Goal: Communication & Community: Participate in discussion

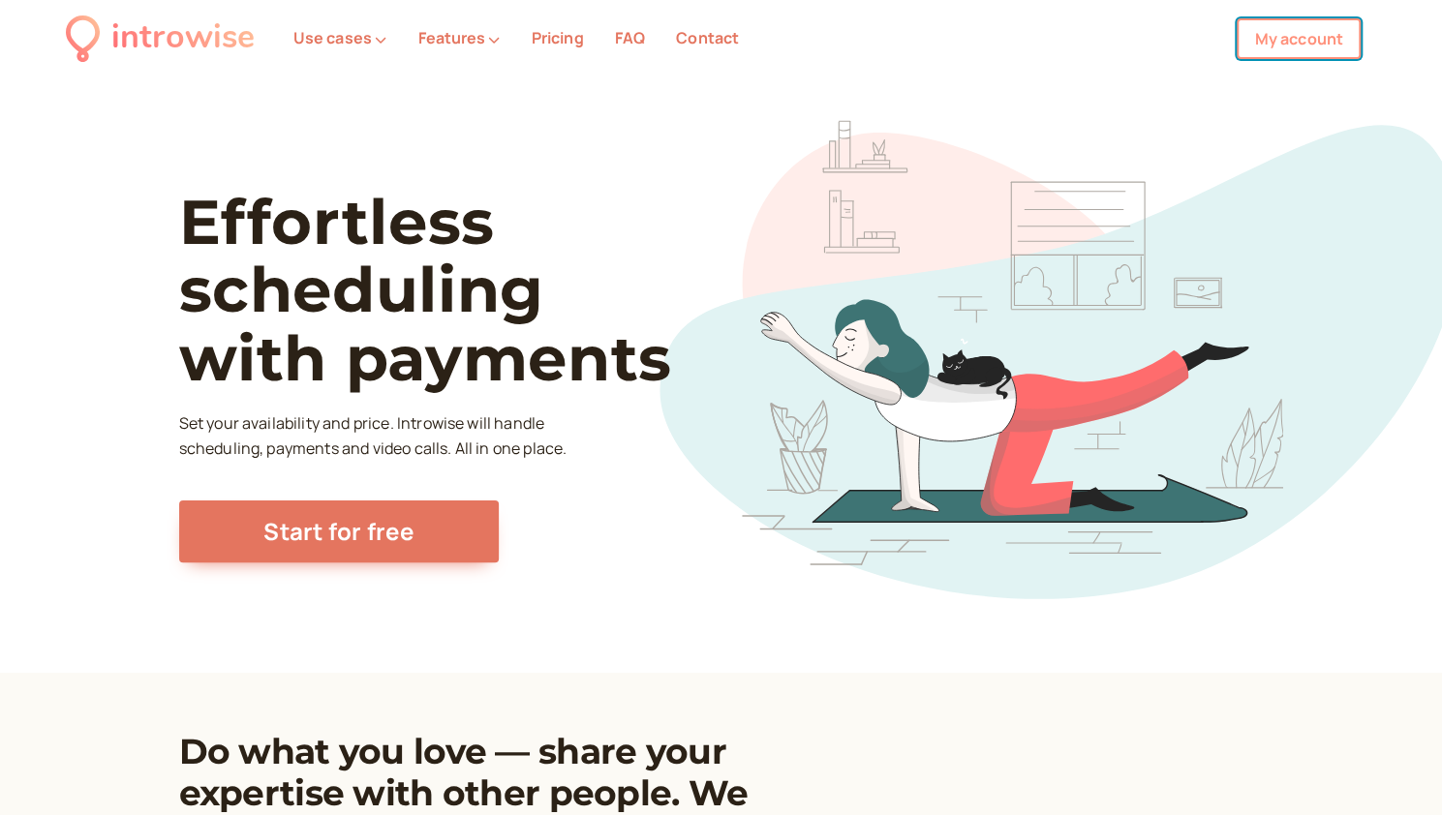
click at [1269, 50] on link "My account" at bounding box center [1299, 38] width 124 height 41
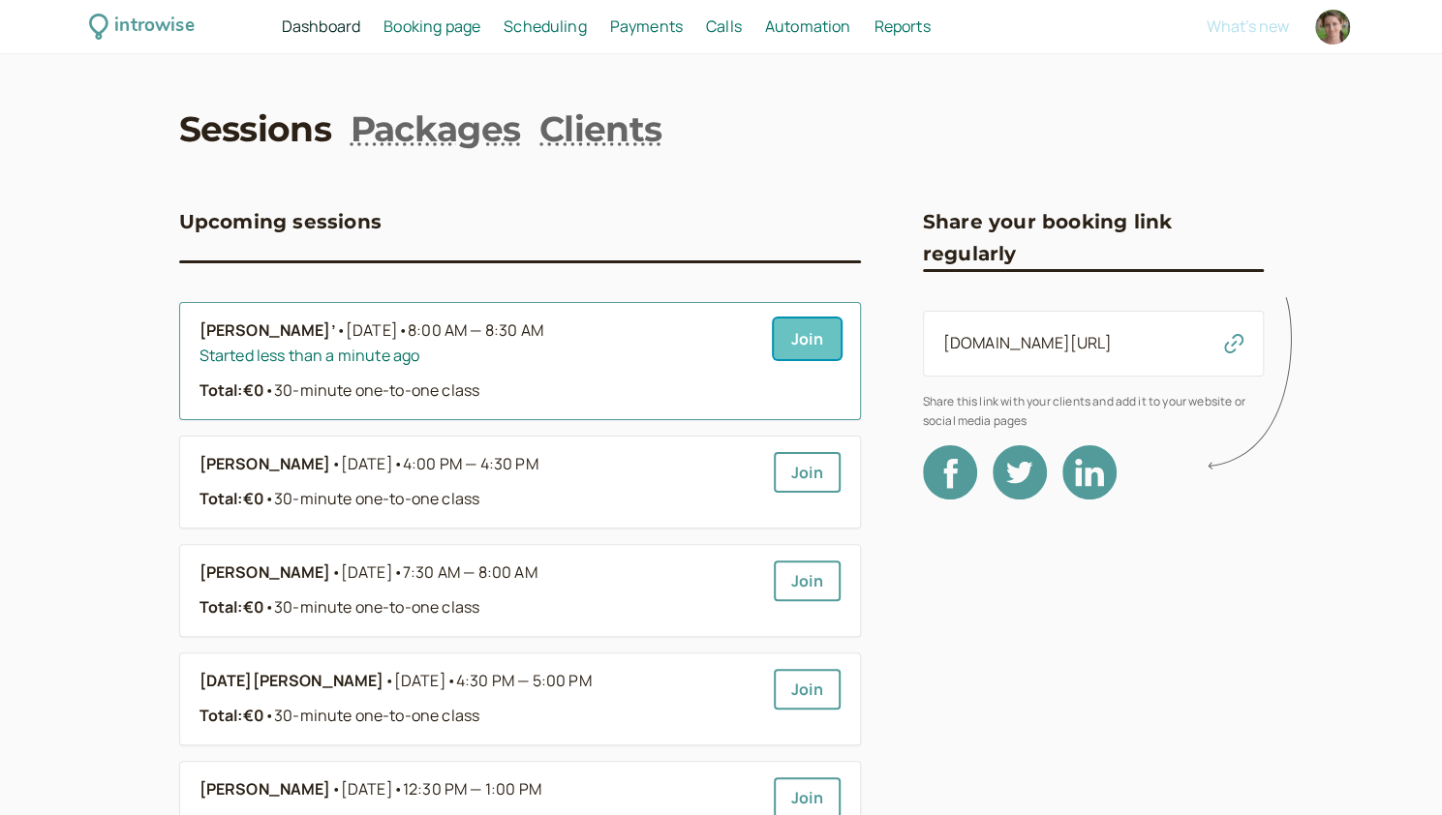
click at [834, 342] on link "Join" at bounding box center [807, 339] width 67 height 41
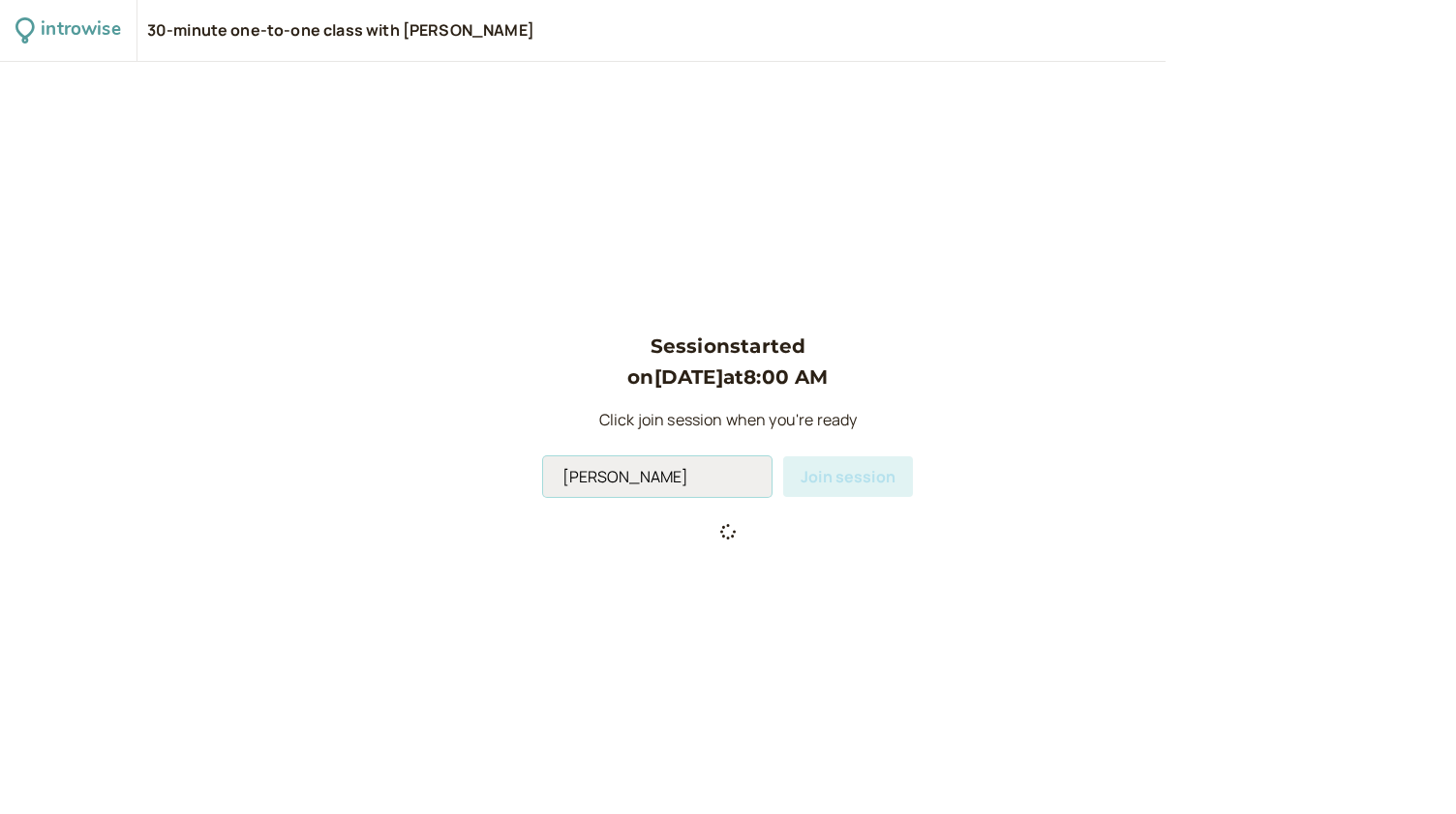
click at [693, 480] on input "[PERSON_NAME]" at bounding box center [657, 476] width 229 height 41
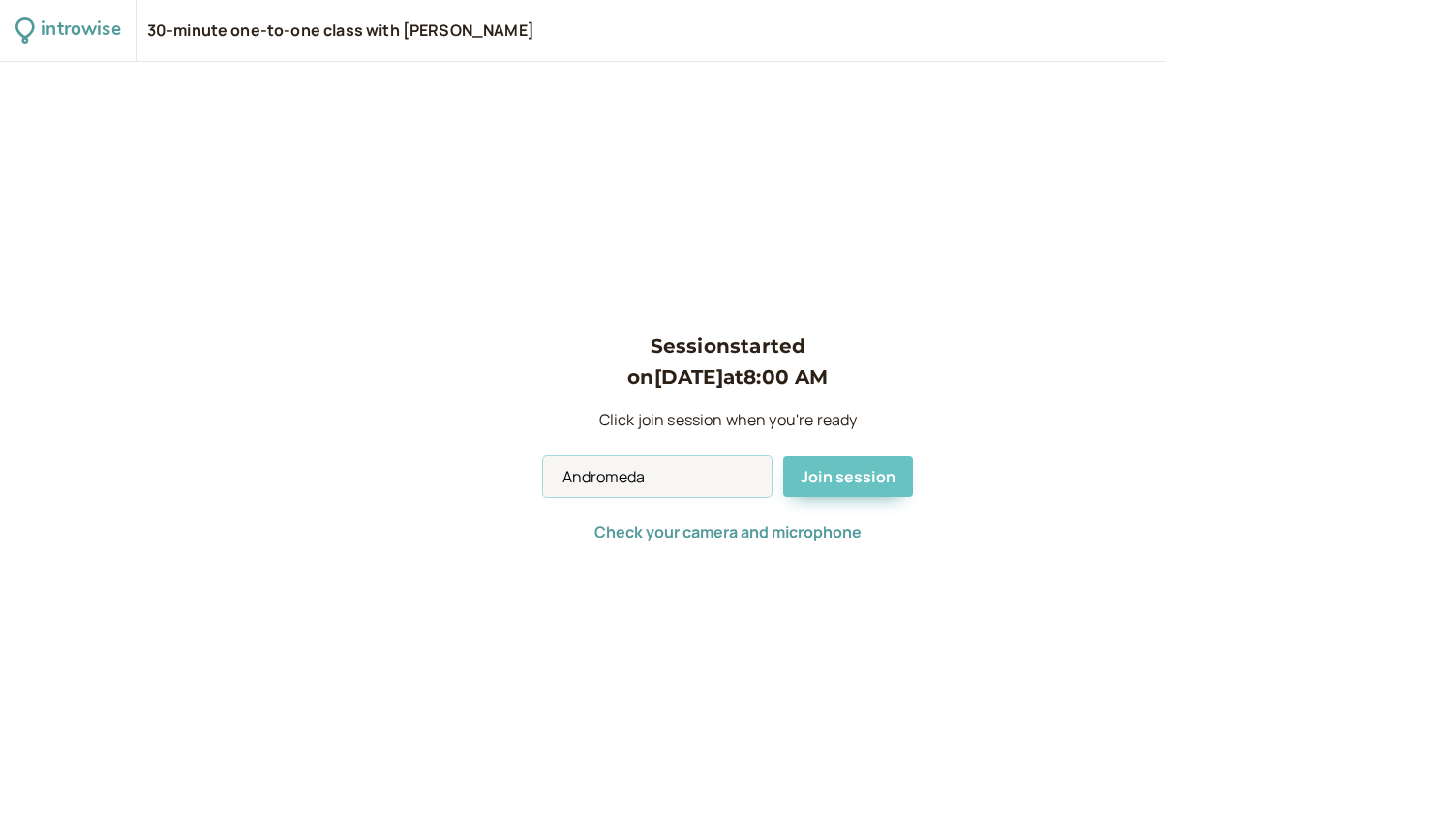
type input "Andromeda"
click at [832, 488] on button "Join session" at bounding box center [847, 476] width 130 height 41
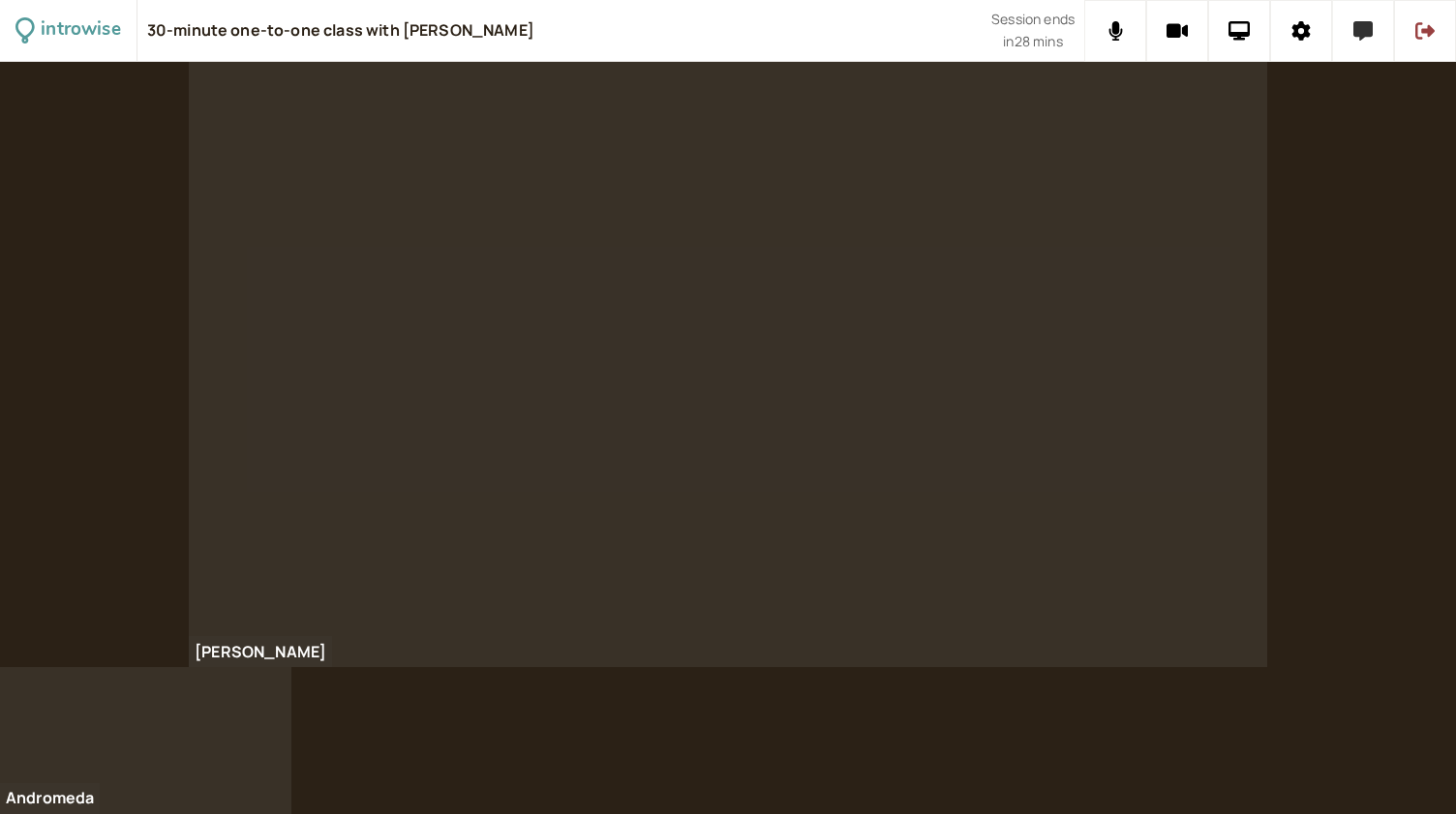
click at [1365, 30] on icon at bounding box center [1362, 30] width 19 height 19
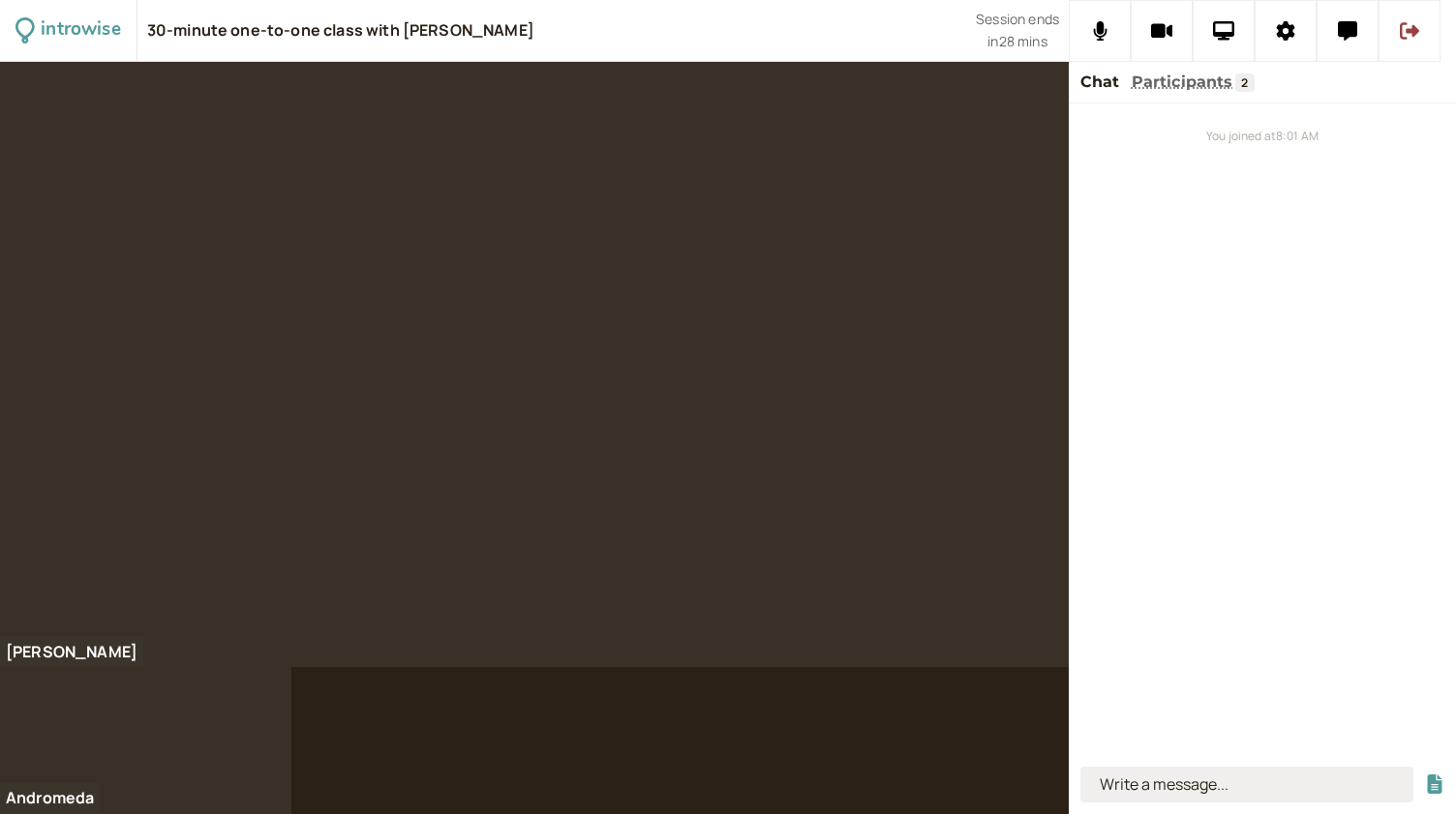
click at [1126, 788] on input at bounding box center [1246, 785] width 333 height 36
type input "to get worse"
click at [1425, 775] on button "submit" at bounding box center [1434, 785] width 19 height 20
type input "to be windy"
click at [1425, 775] on button "submit" at bounding box center [1434, 785] width 19 height 20
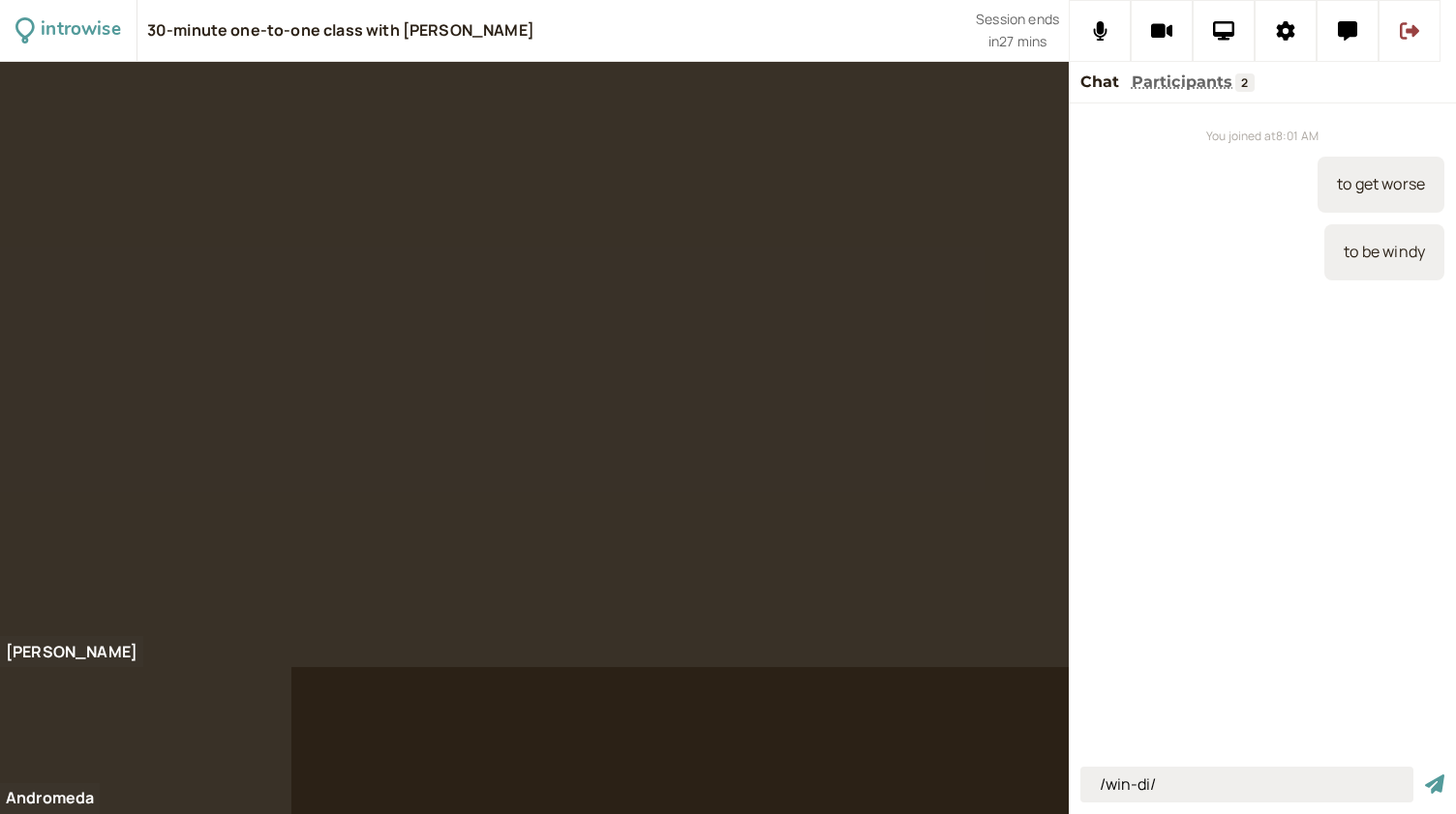
type input "/win-di/"
click at [1425, 775] on button "submit" at bounding box center [1434, 785] width 19 height 20
type input "to be windy /wine-di/"
click at [1425, 775] on button "submit" at bounding box center [1434, 785] width 19 height 20
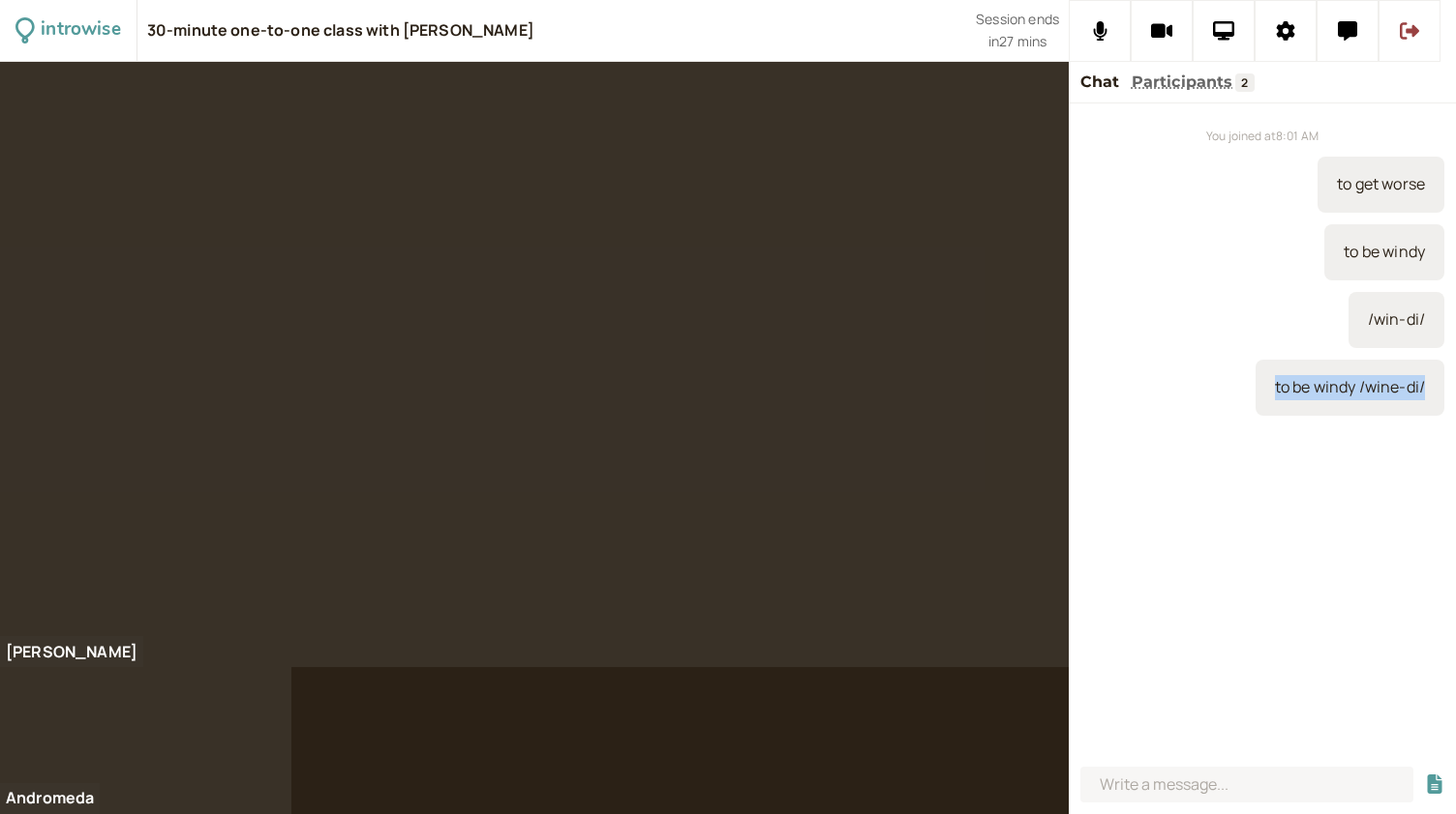
drag, startPoint x: 1426, startPoint y: 391, endPoint x: 1271, endPoint y: 390, distance: 155.0
click at [1271, 390] on div "to be windy /wine-di/" at bounding box center [1349, 388] width 189 height 56
copy div "to be windy /wine-di/"
click at [1161, 781] on input at bounding box center [1246, 785] width 333 height 36
paste input "to be windy /wine-di/"
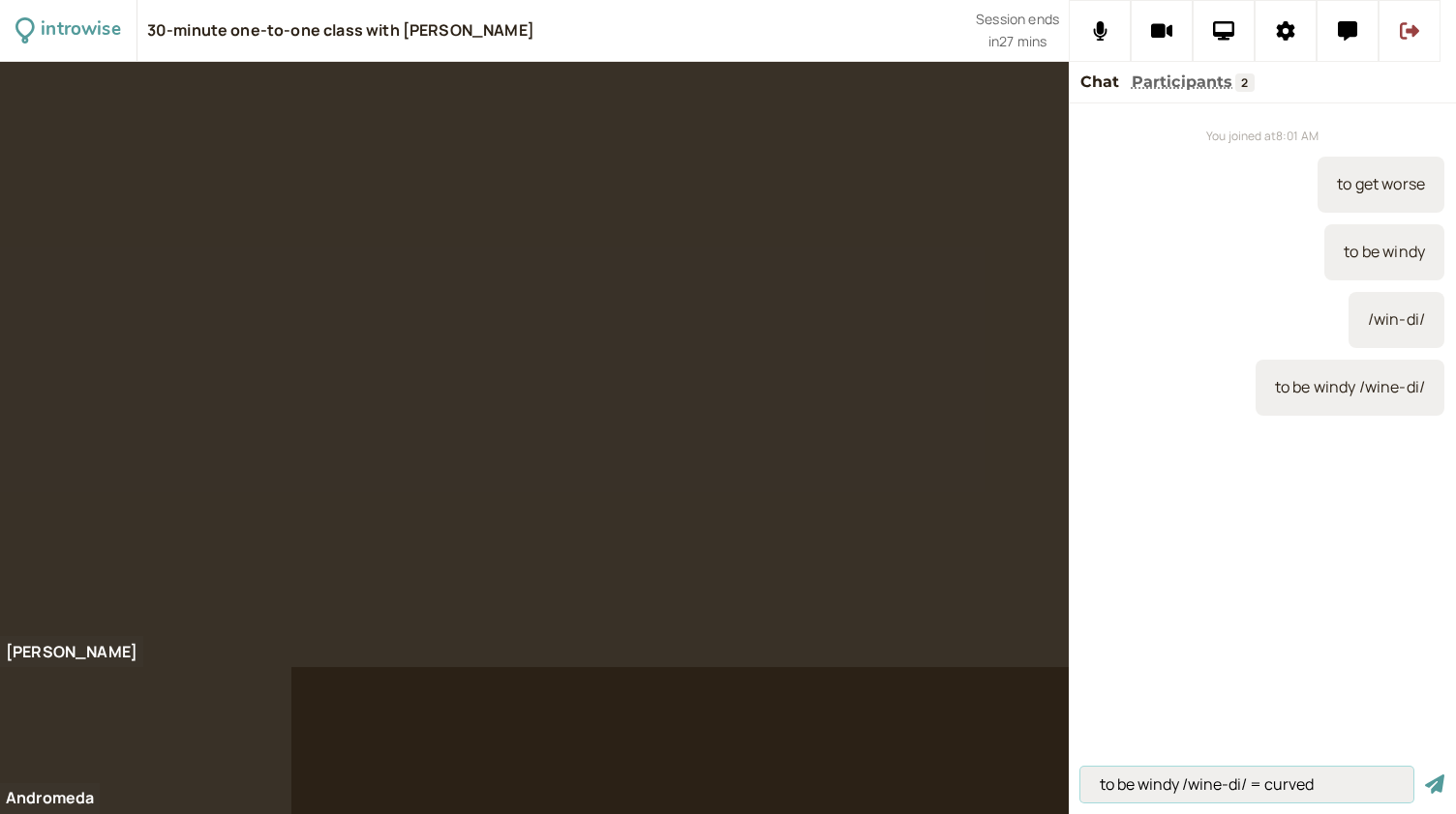
type input "to be windy /wine-di/ = curved"
click at [1425, 775] on button "submit" at bounding box center [1434, 785] width 19 height 20
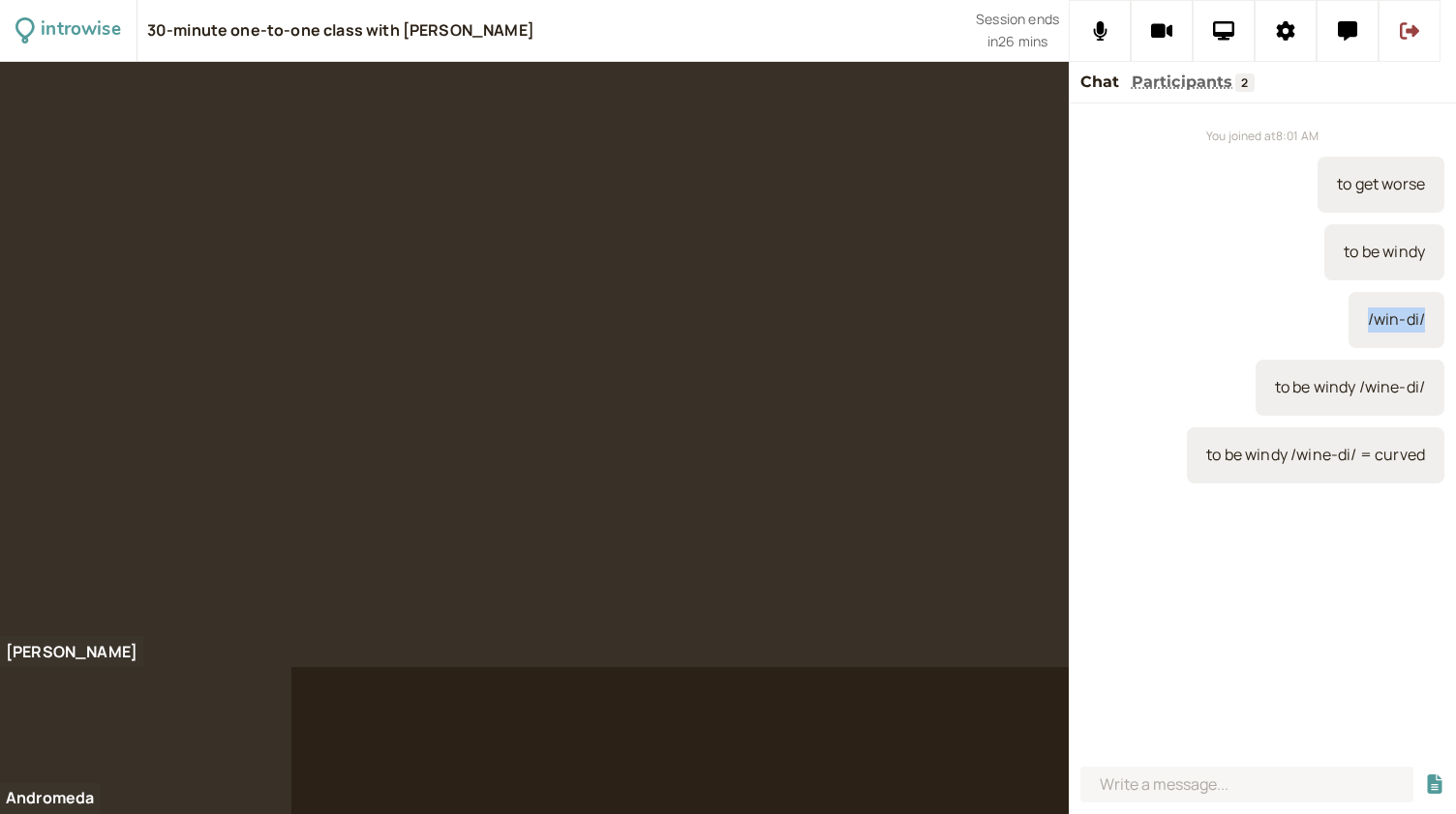
drag, startPoint x: 1425, startPoint y: 318, endPoint x: 1363, endPoint y: 319, distance: 62.0
click at [1363, 319] on div "/win-di/" at bounding box center [1396, 320] width 96 height 56
copy div "/win-di/"
drag, startPoint x: 1426, startPoint y: 254, endPoint x: 1333, endPoint y: 255, distance: 93.0
click at [1333, 255] on div "to be windy" at bounding box center [1384, 253] width 120 height 56
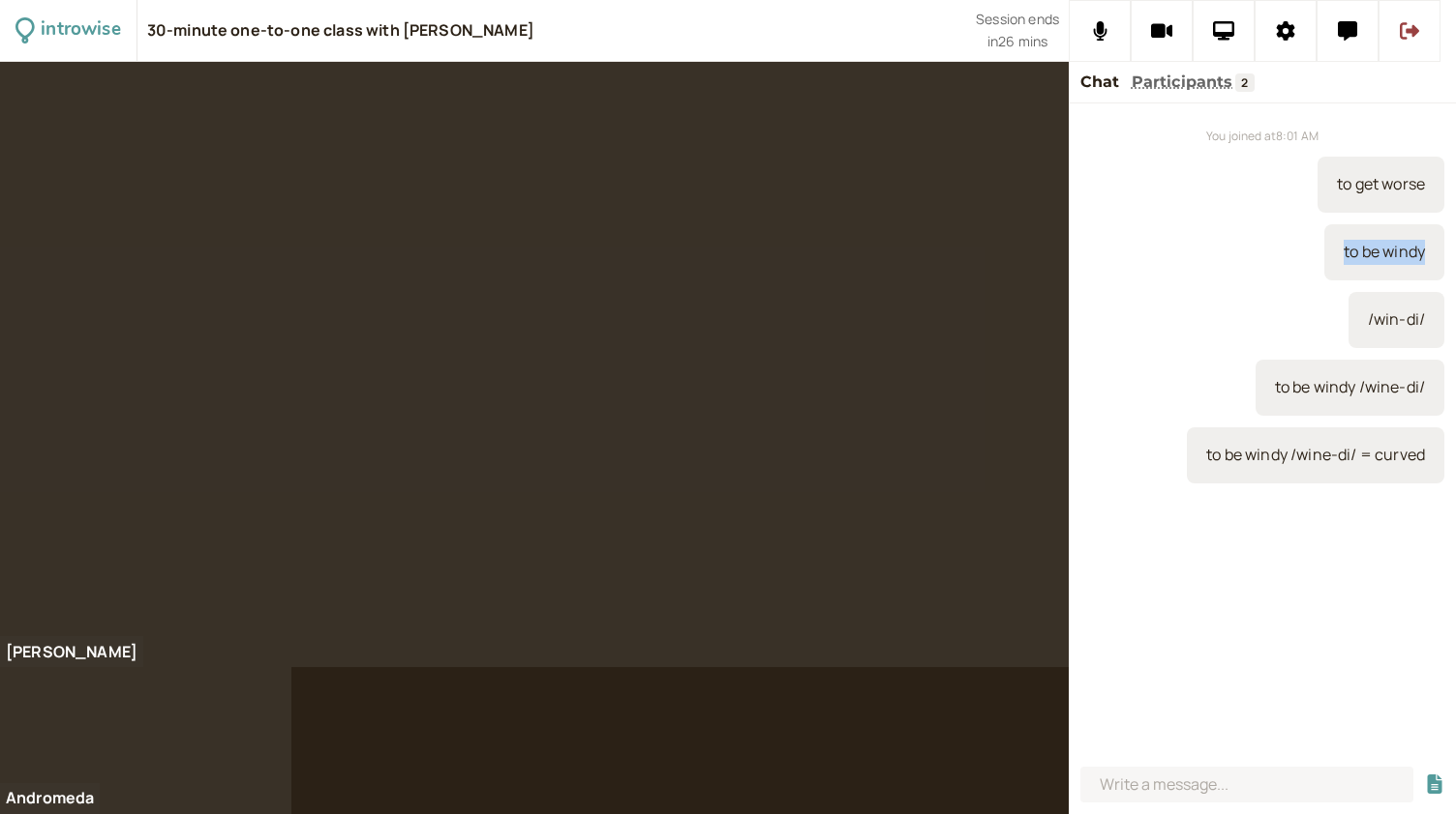
copy div "to be windy"
click at [1115, 777] on input at bounding box center [1246, 785] width 333 height 36
paste input "to be windy"
drag, startPoint x: 1429, startPoint y: 319, endPoint x: 1361, endPoint y: 321, distance: 68.0
click at [1361, 321] on div "/win-di/" at bounding box center [1396, 320] width 96 height 56
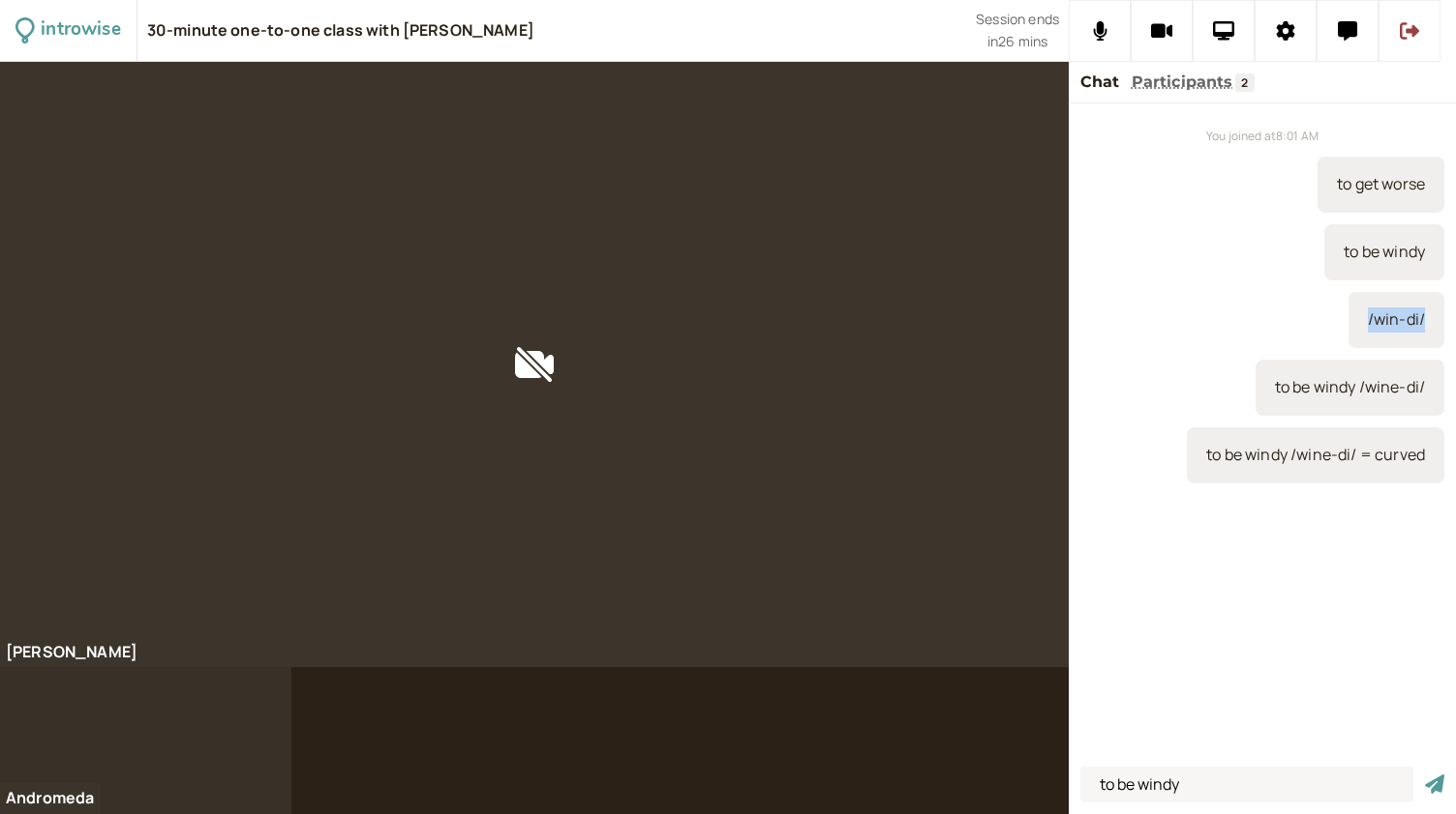
copy div "/win-di/"
click at [1194, 792] on input "to be windy" at bounding box center [1246, 785] width 333 height 36
paste input "/win-di/"
type input "to be windy /win-di/ = lots of wind"
click at [1425, 775] on button "submit" at bounding box center [1434, 785] width 19 height 20
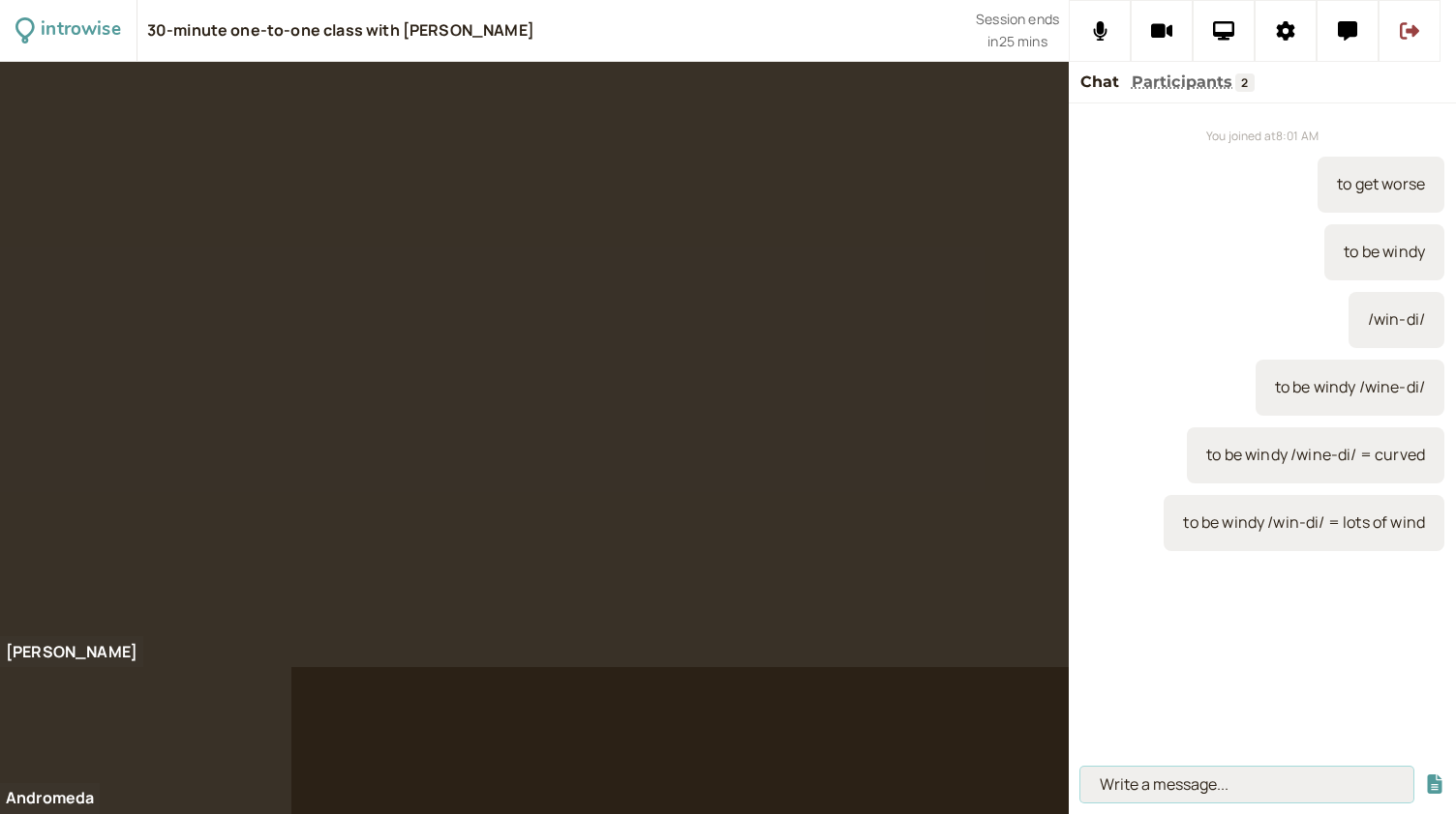
click at [1207, 777] on input at bounding box center [1246, 785] width 333 height 36
type input "children"
click at [1425, 775] on button "submit" at bounding box center [1434, 785] width 19 height 20
type input "to be born"
click at [1425, 775] on button "submit" at bounding box center [1434, 785] width 19 height 20
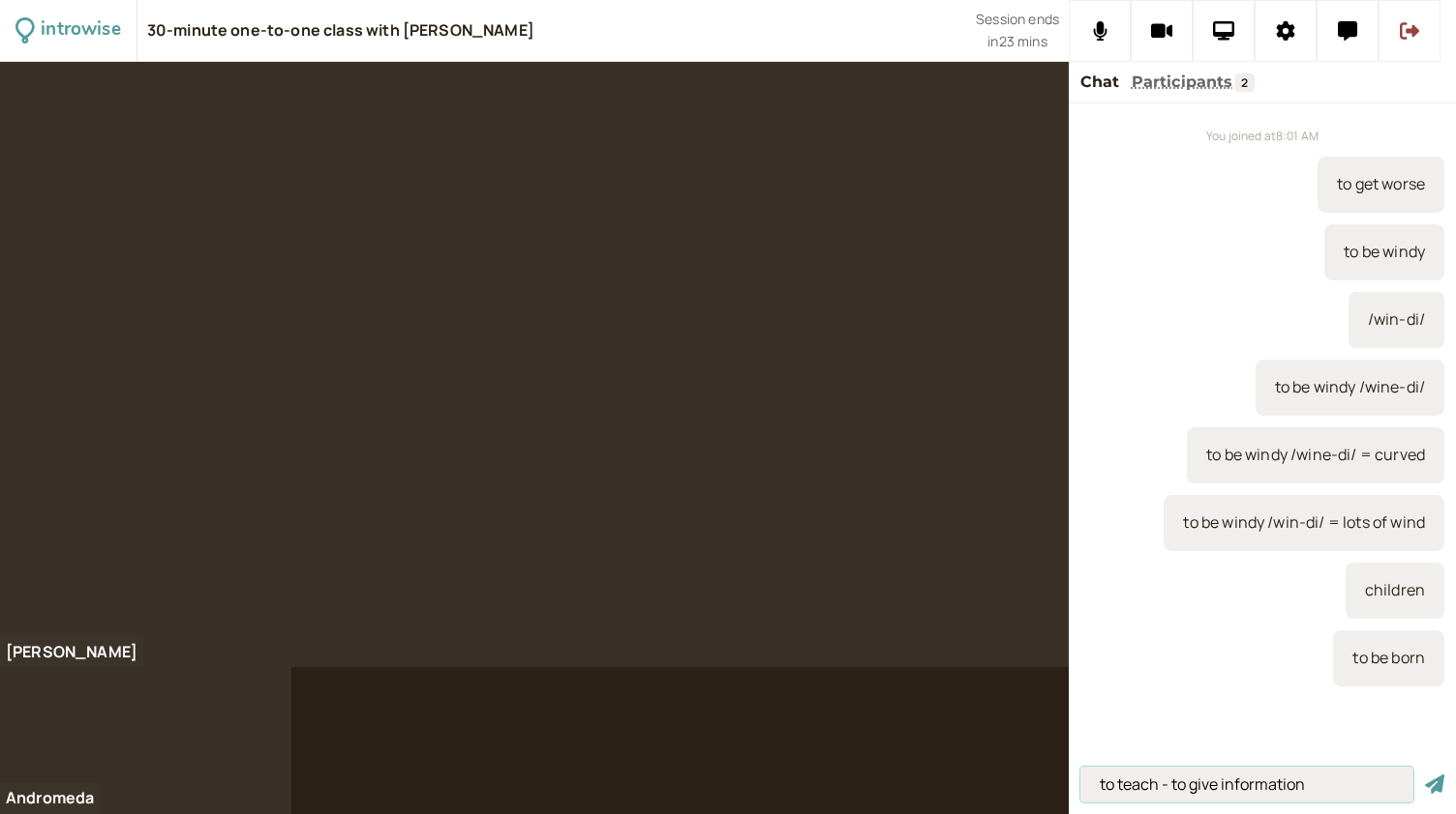
type input "to teach - to give information"
click at [1425, 775] on button "submit" at bounding box center [1434, 785] width 19 height 20
type input "they teach children to avoid emotions"
click at [1425, 775] on button "submit" at bounding box center [1434, 785] width 19 height 20
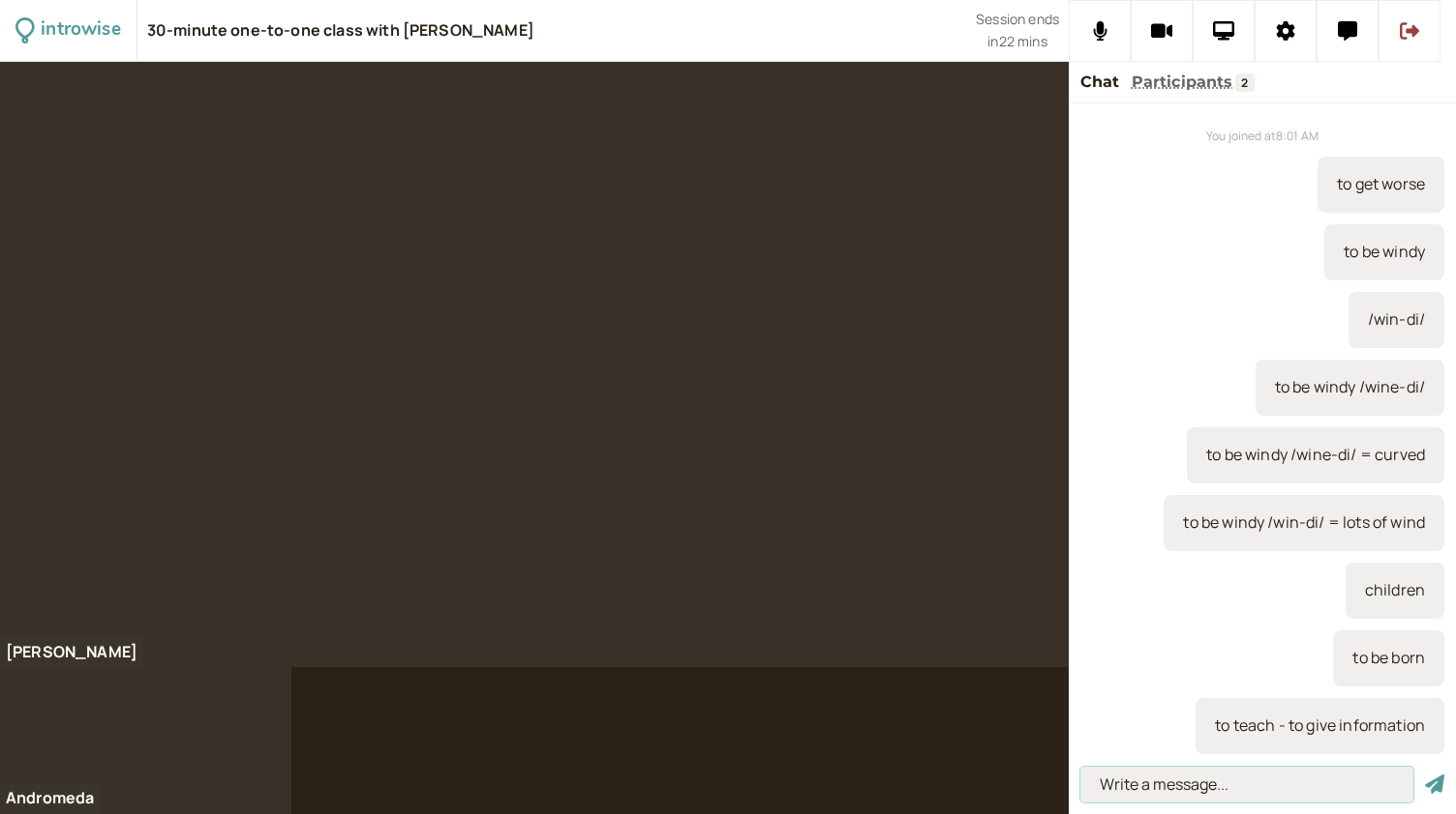
scroll to position [62, 0]
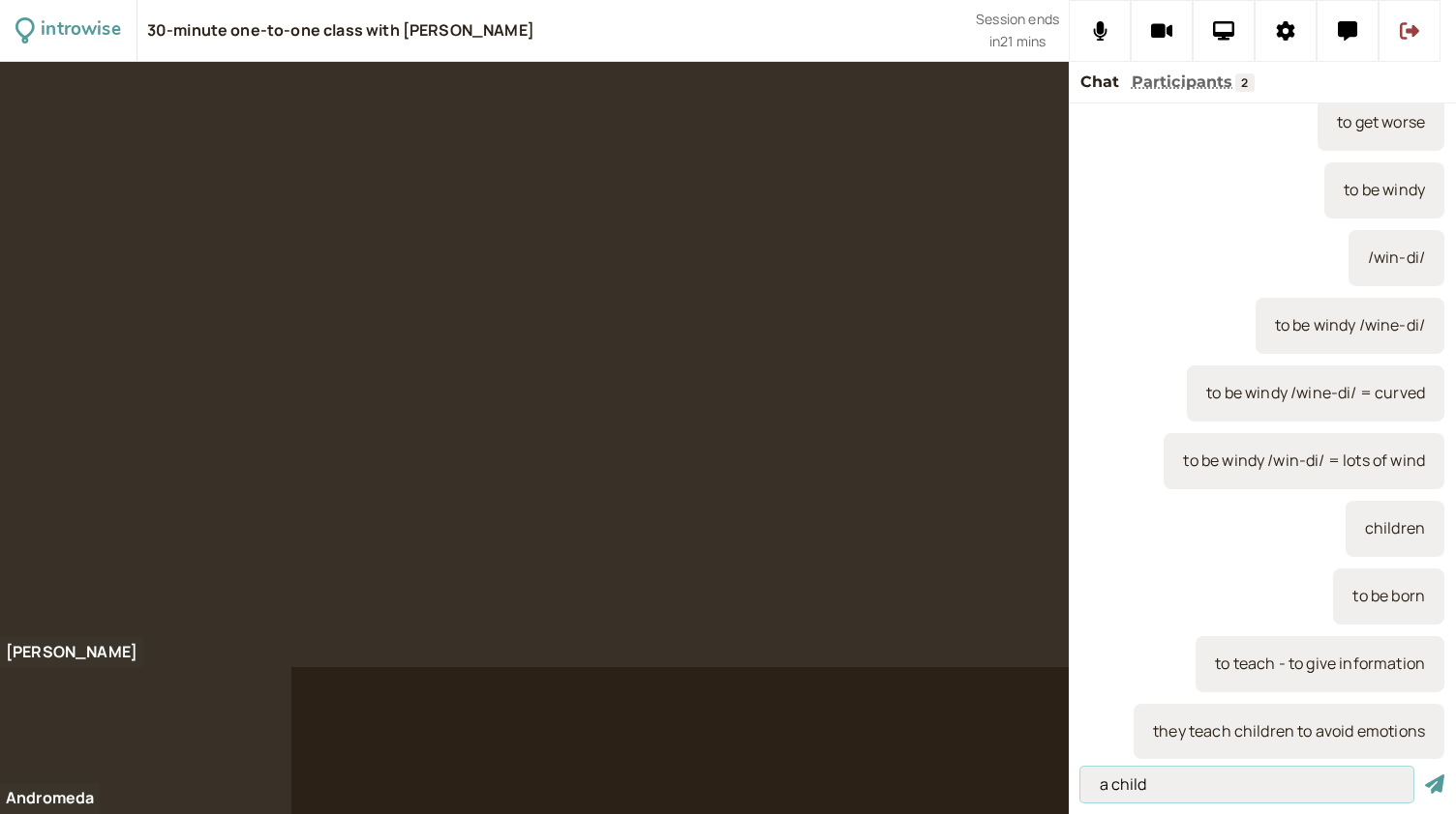
type input "a child"
click at [1425, 775] on button "submit" at bounding box center [1434, 785] width 19 height 20
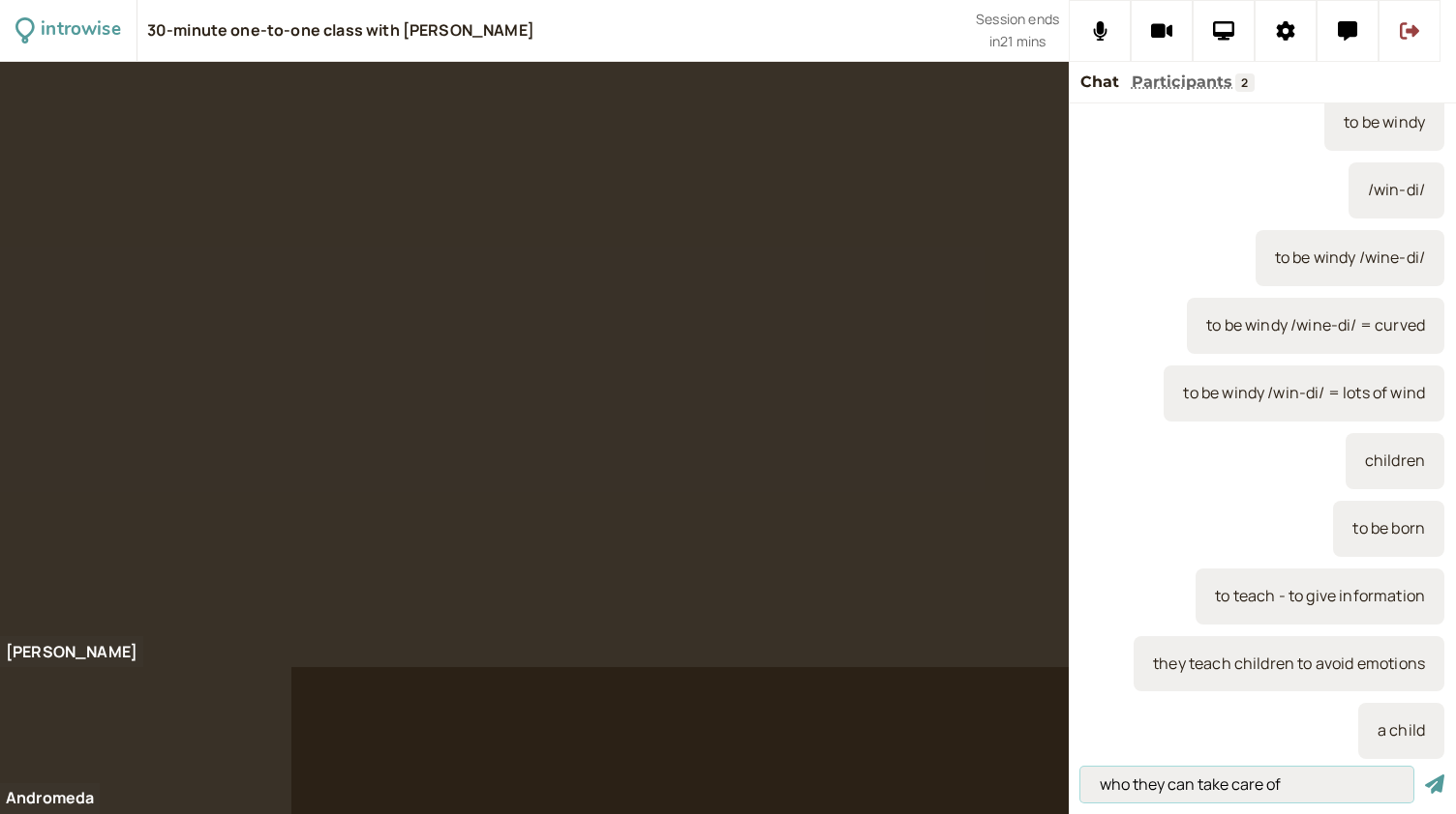
type input "who they can take care of"
click at [1425, 775] on button "submit" at bounding box center [1434, 785] width 19 height 20
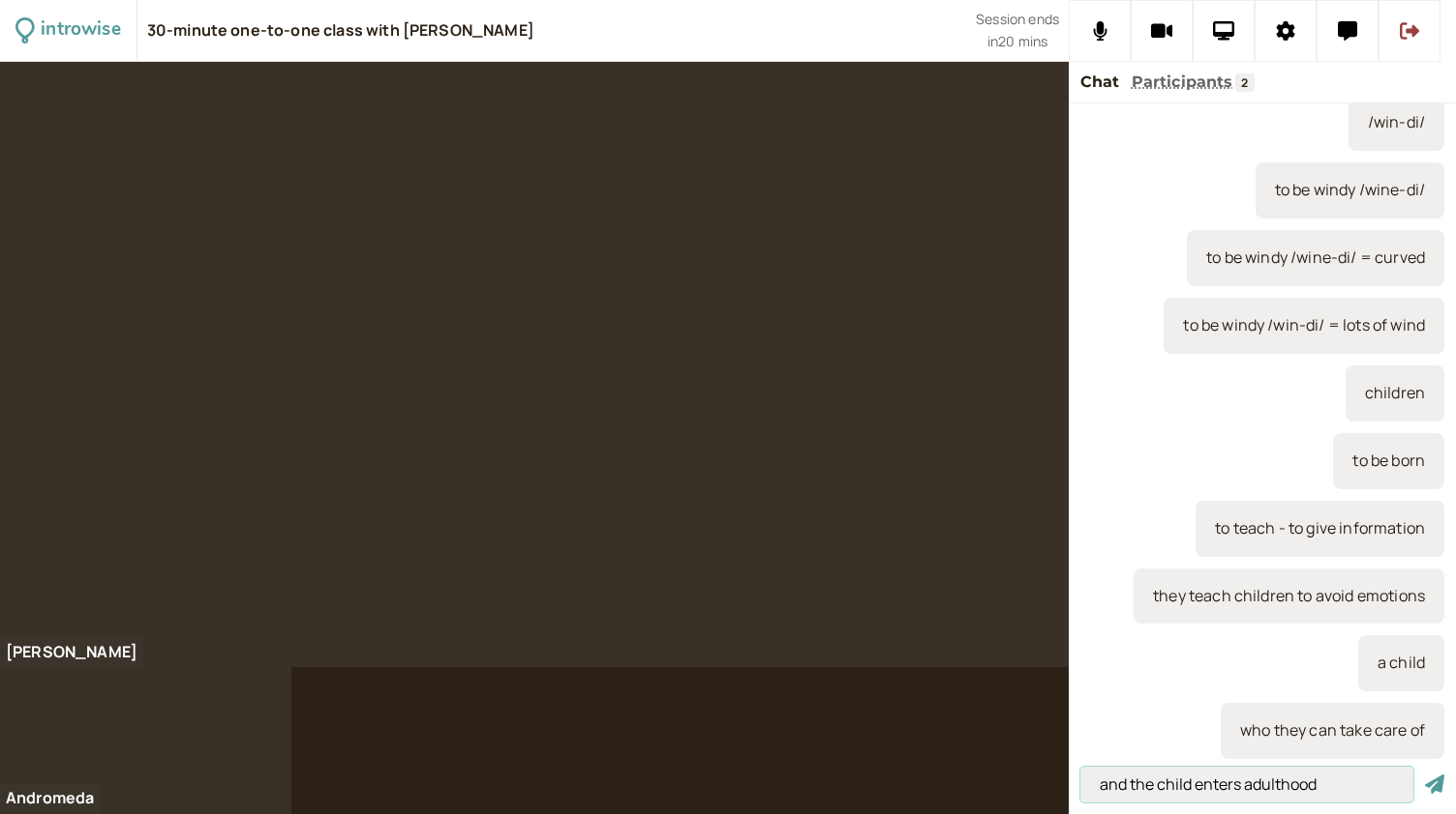
type input "and the child enters adulthood"
click at [1425, 775] on button "submit" at bounding box center [1434, 785] width 19 height 20
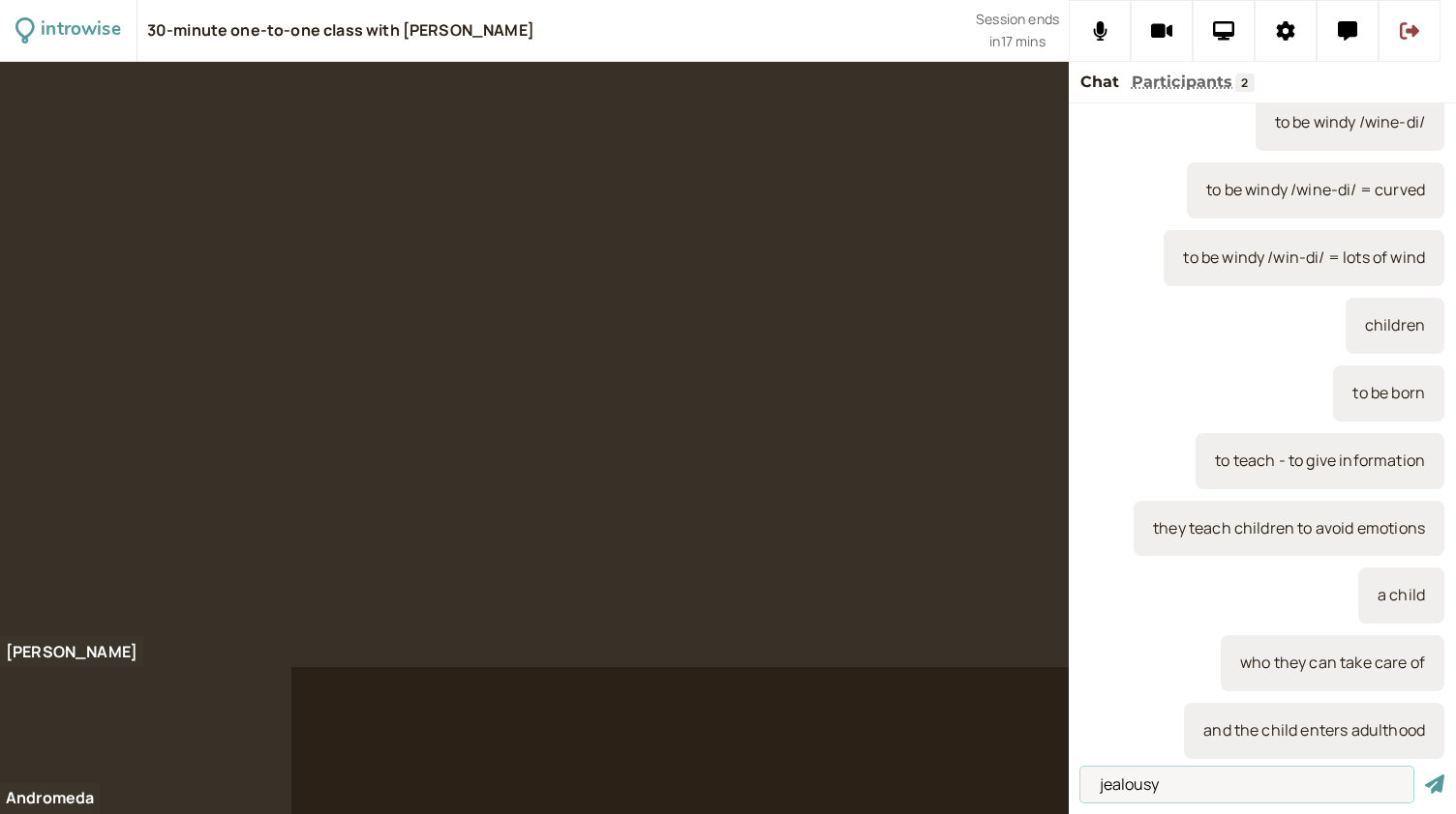
type input "jealousy"
click at [1425, 775] on button "submit" at bounding box center [1434, 785] width 19 height 20
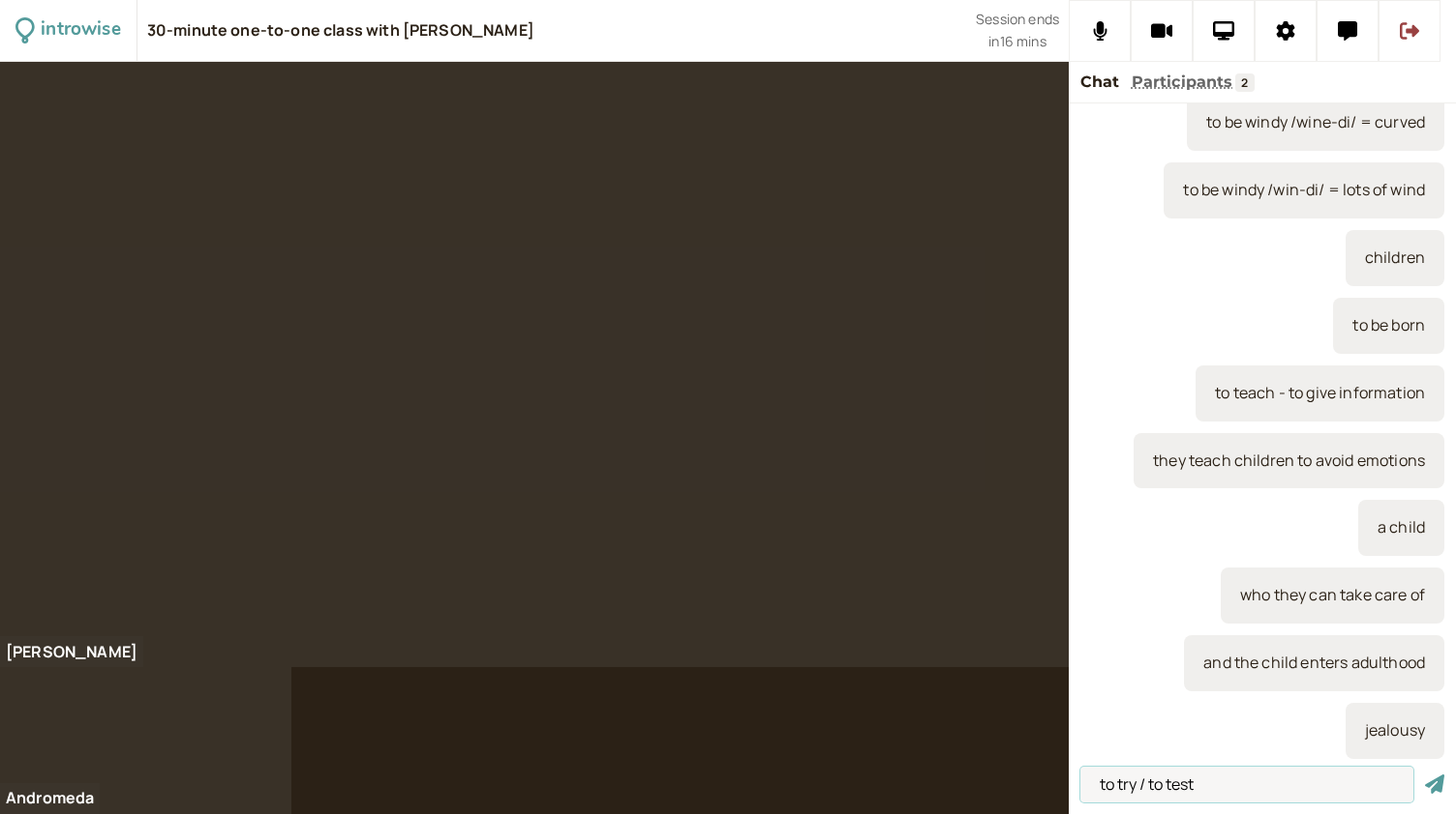
type input "to try / to test"
click at [1425, 775] on button "submit" at bounding box center [1434, 785] width 19 height 20
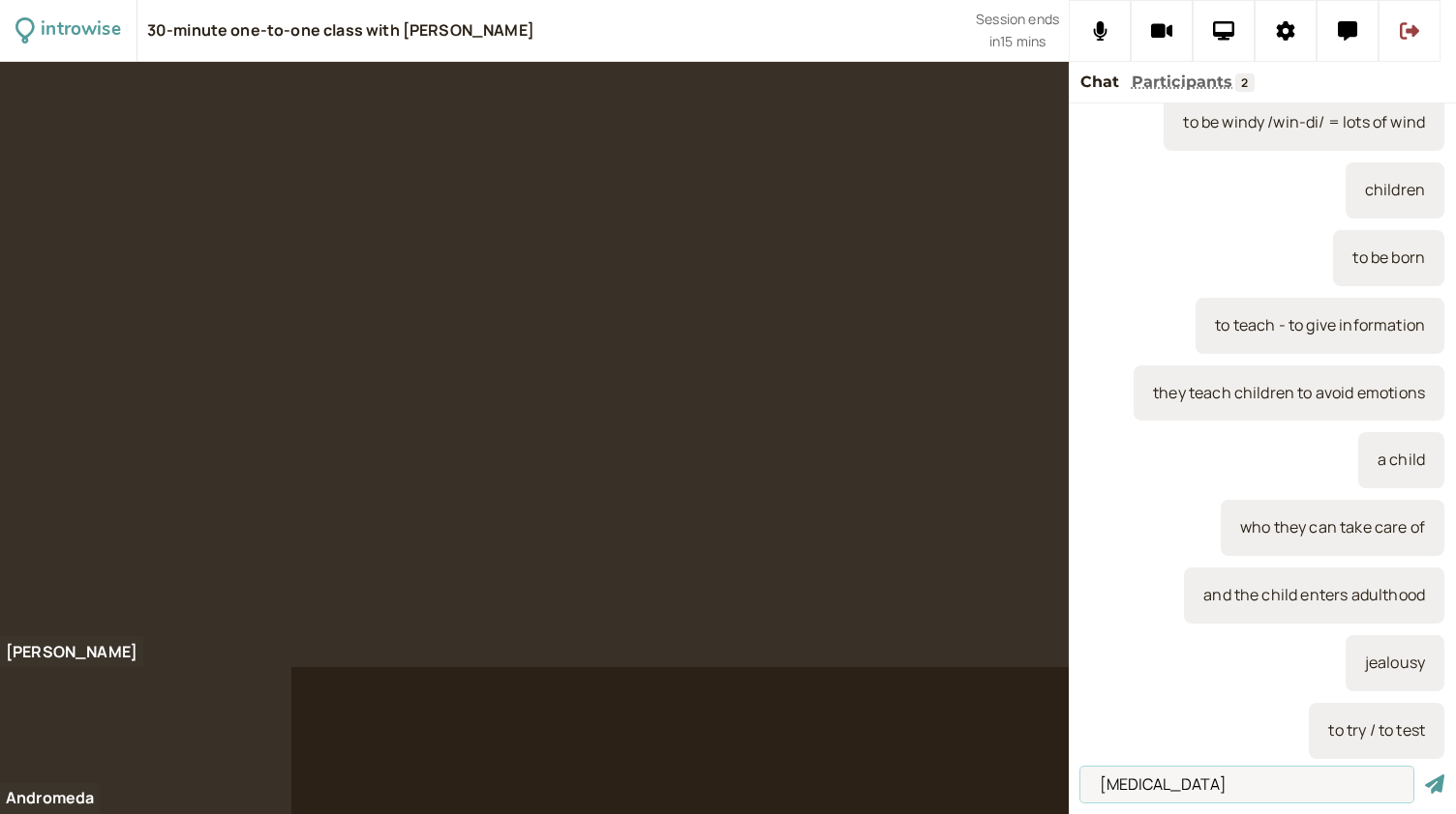
type input "[MEDICAL_DATA]"
click at [1425, 775] on button "submit" at bounding box center [1434, 785] width 19 height 20
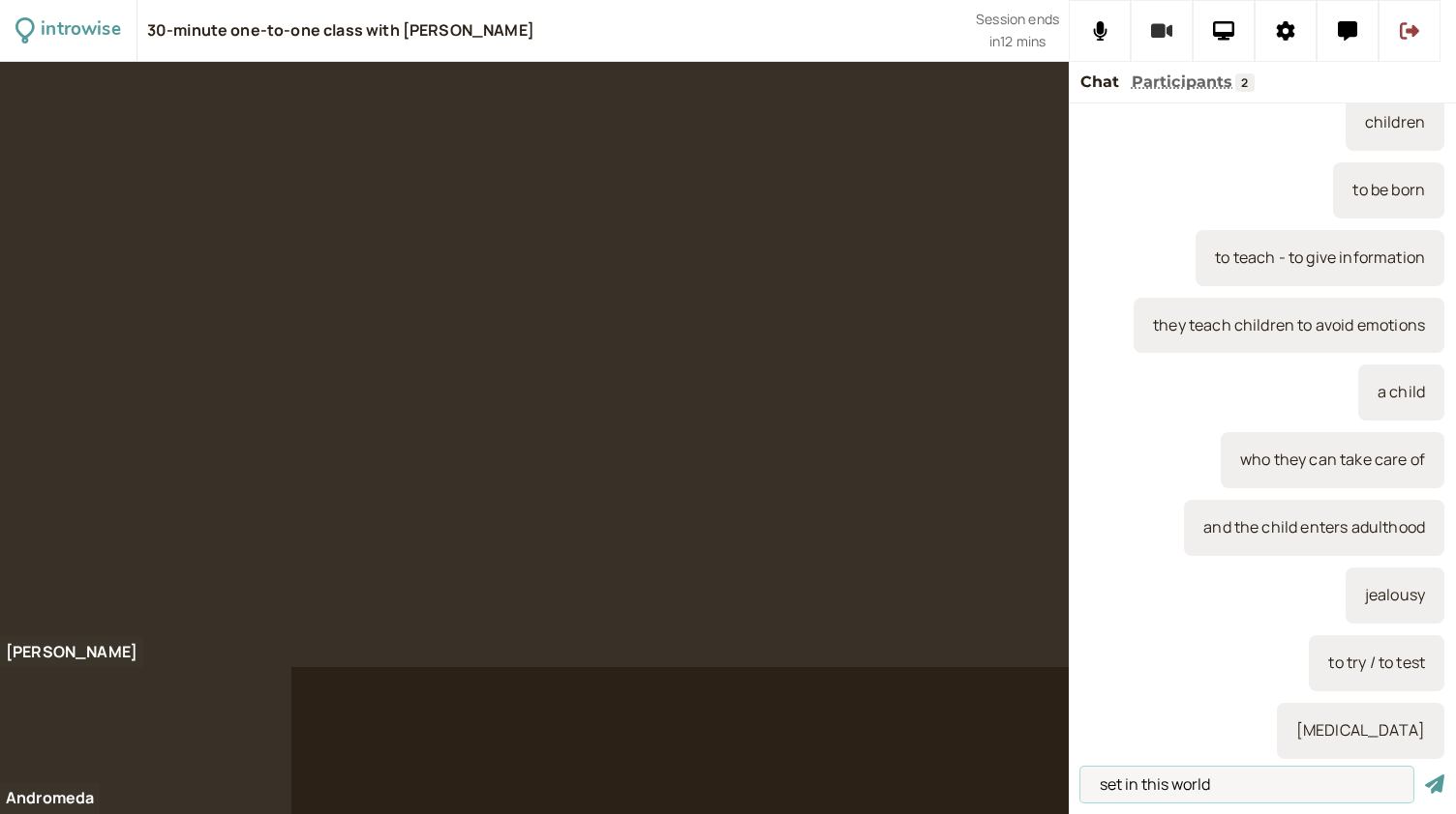
type input "set in this world"
click at [1425, 775] on button "submit" at bounding box center [1434, 785] width 19 height 20
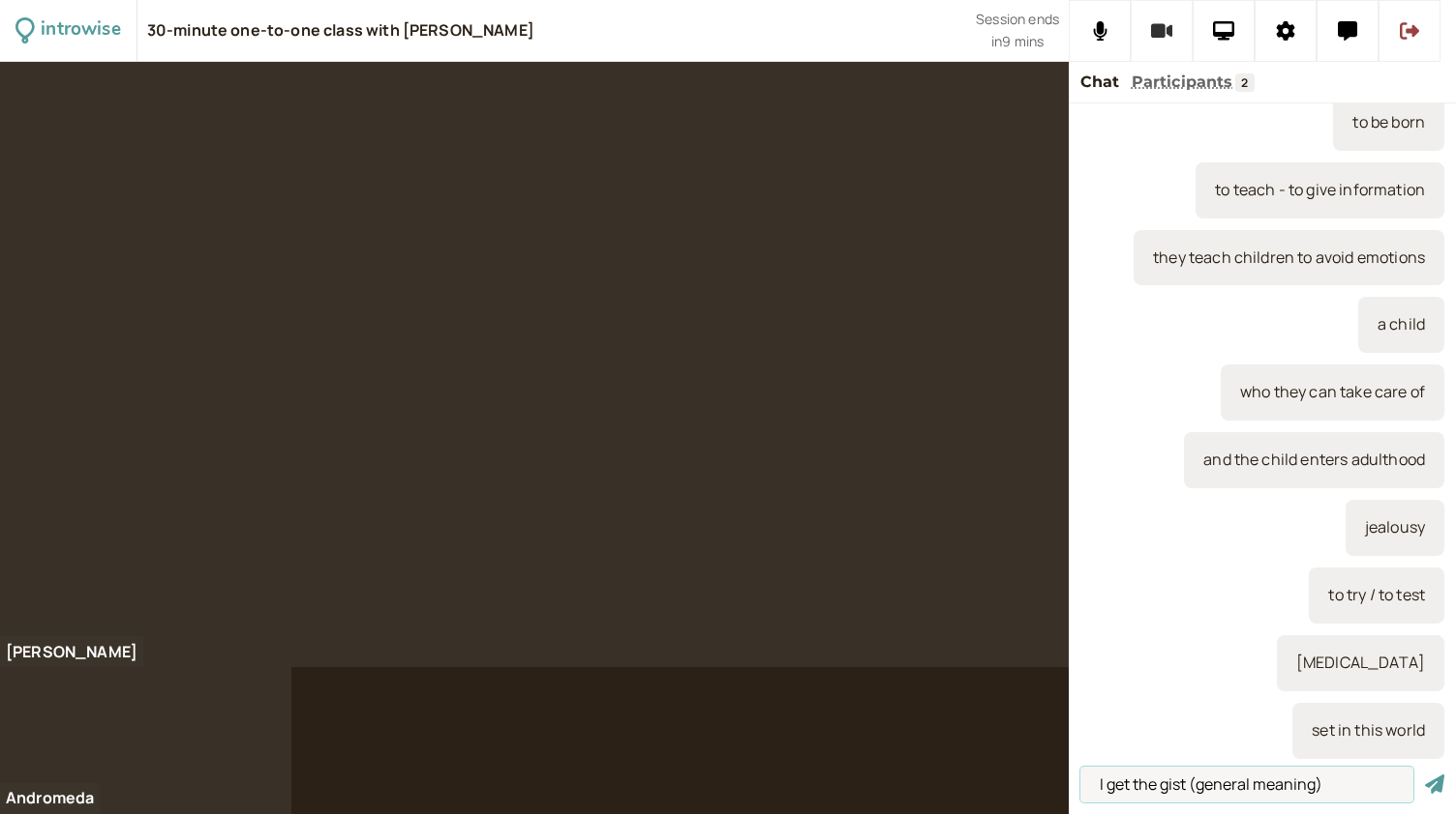
type input "I get the gist (general meaning)"
click at [1425, 775] on button "submit" at bounding box center [1434, 785] width 19 height 20
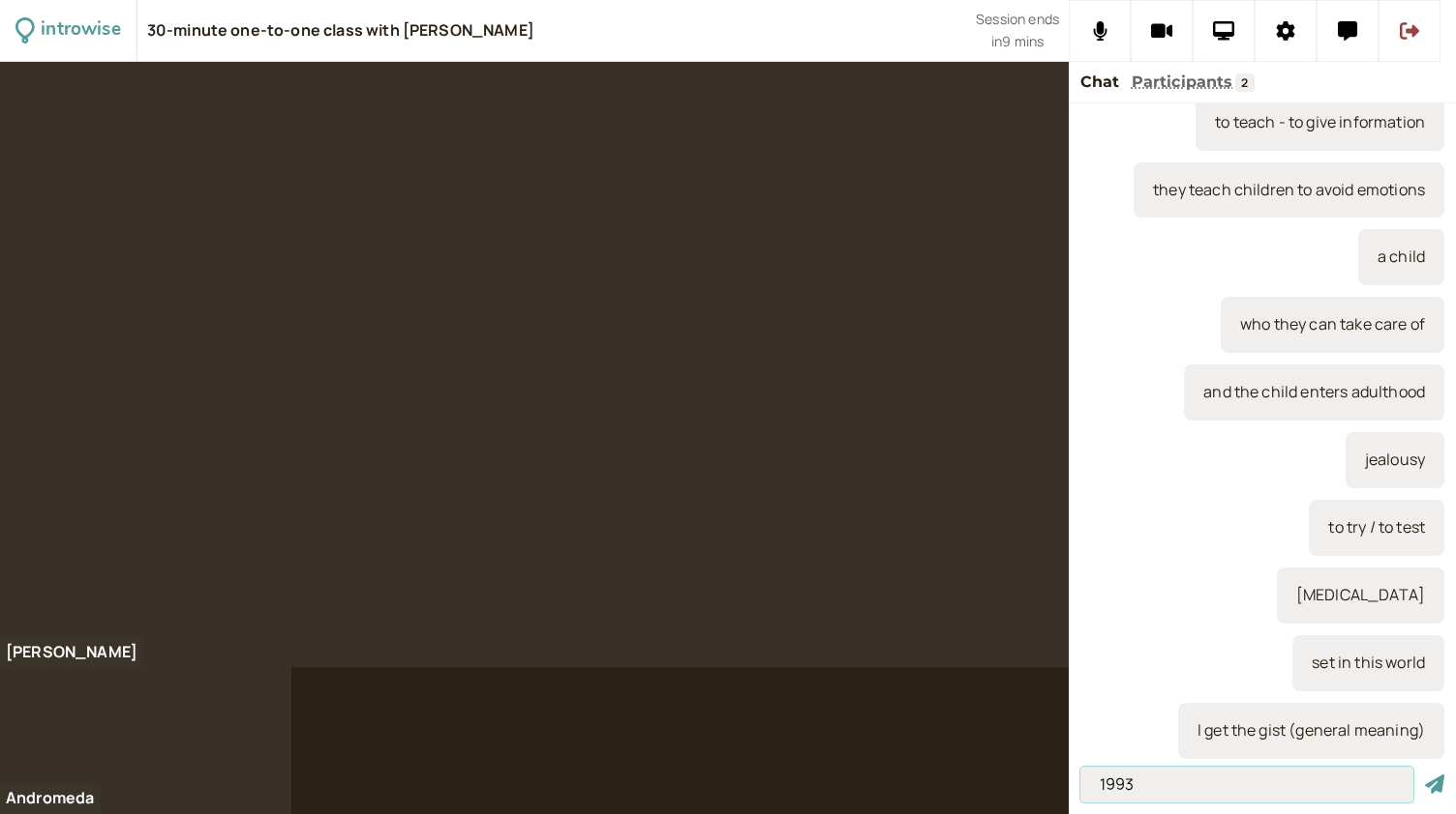
type input "1993"
click at [1425, 775] on button "submit" at bounding box center [1434, 785] width 19 height 20
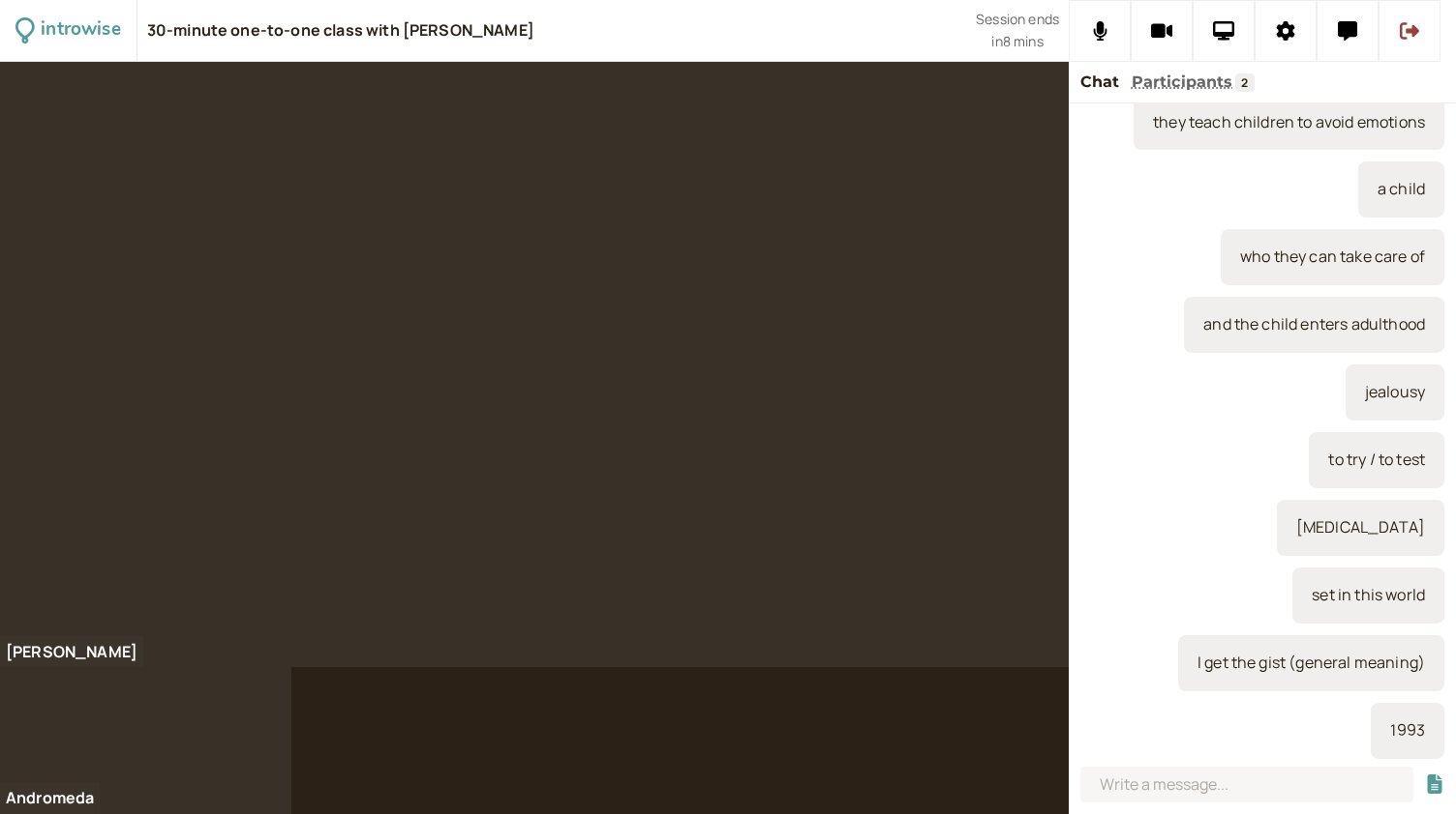
click at [370, 732] on div at bounding box center [728, 437] width 1456 height 752
click at [1182, 809] on div at bounding box center [1261, 786] width 387 height 55
click at [1183, 777] on input at bounding box center [1246, 785] width 333 height 36
type input "they are raised in this kind of society - someone raises them"
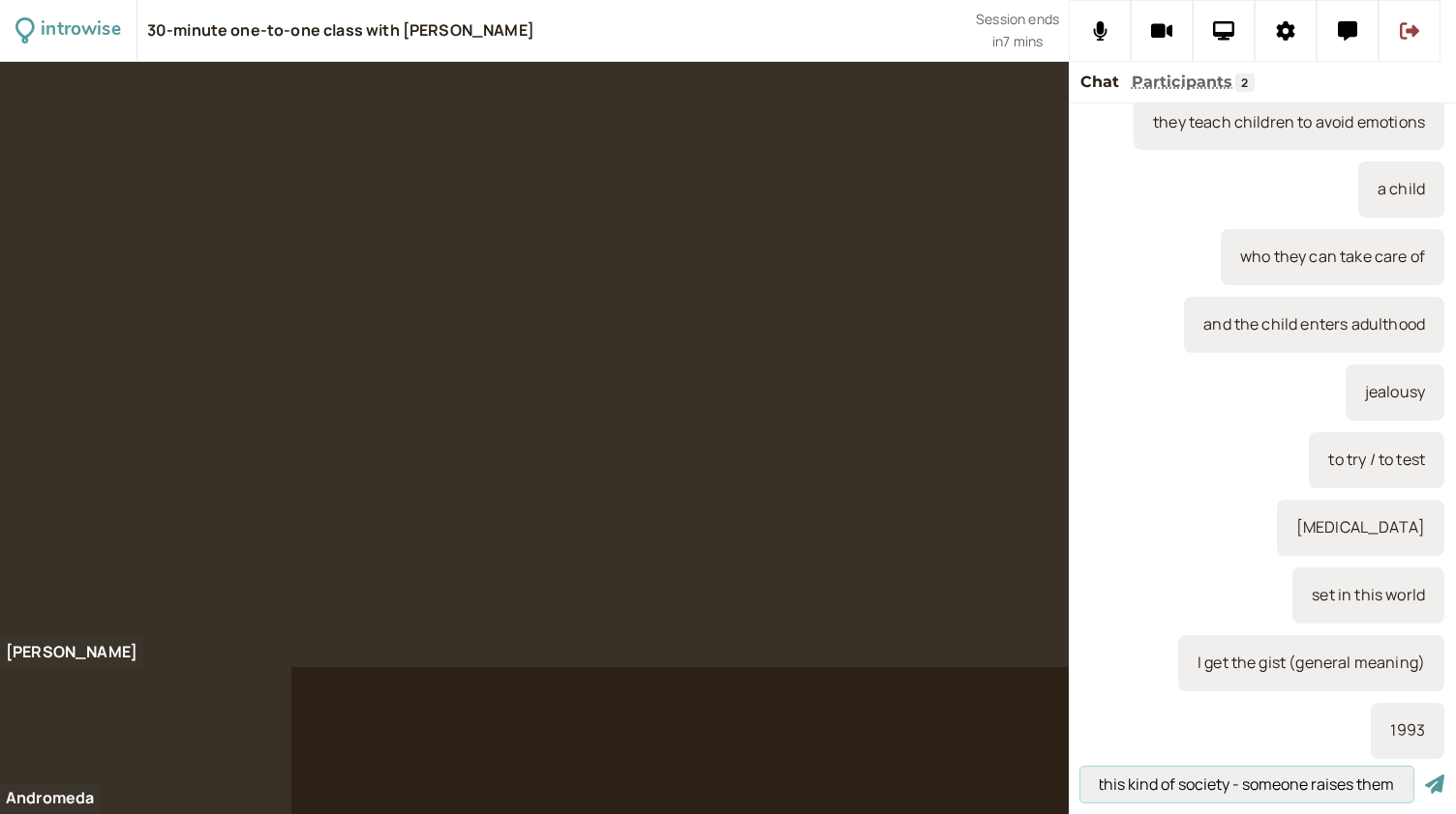
click at [1425, 775] on button "submit" at bounding box center [1434, 785] width 19 height 20
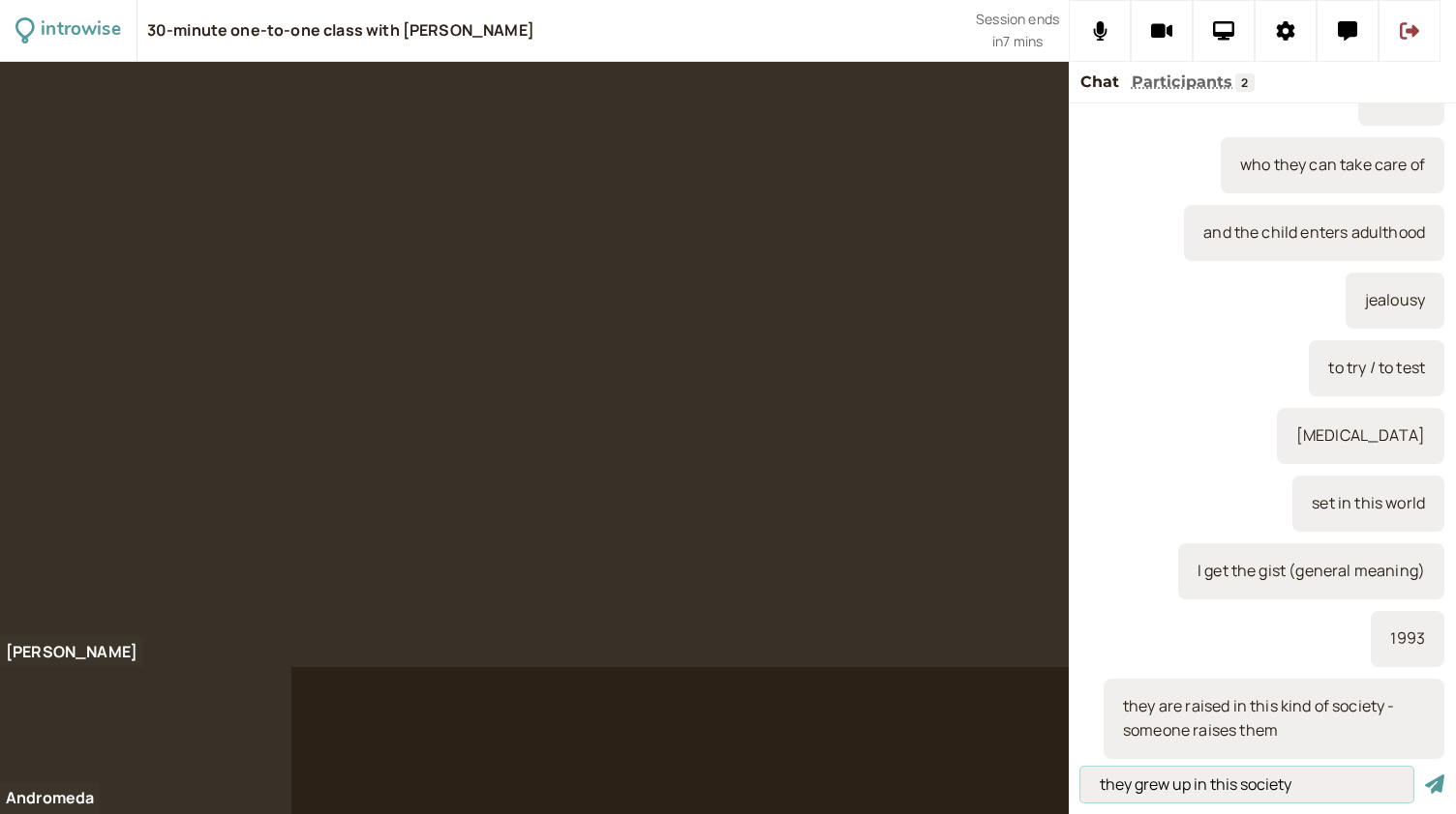
type input "they grew up in this society"
click at [1425, 775] on button "submit" at bounding box center [1434, 785] width 19 height 20
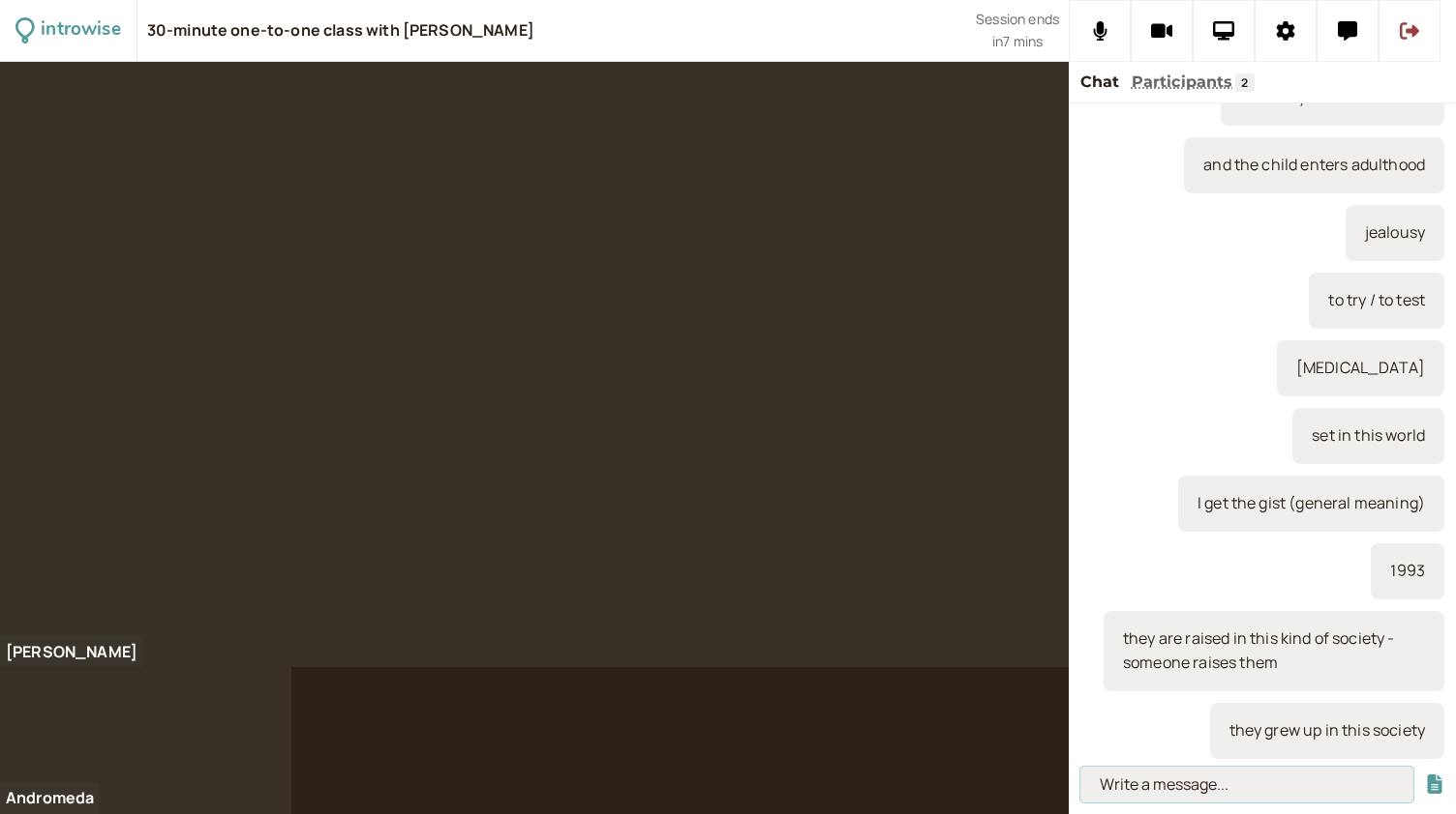
click at [1148, 785] on input at bounding box center [1246, 785] width 333 height 36
type input "to be oppressed - outside force"
click at [1425, 775] on button "submit" at bounding box center [1434, 785] width 19 height 20
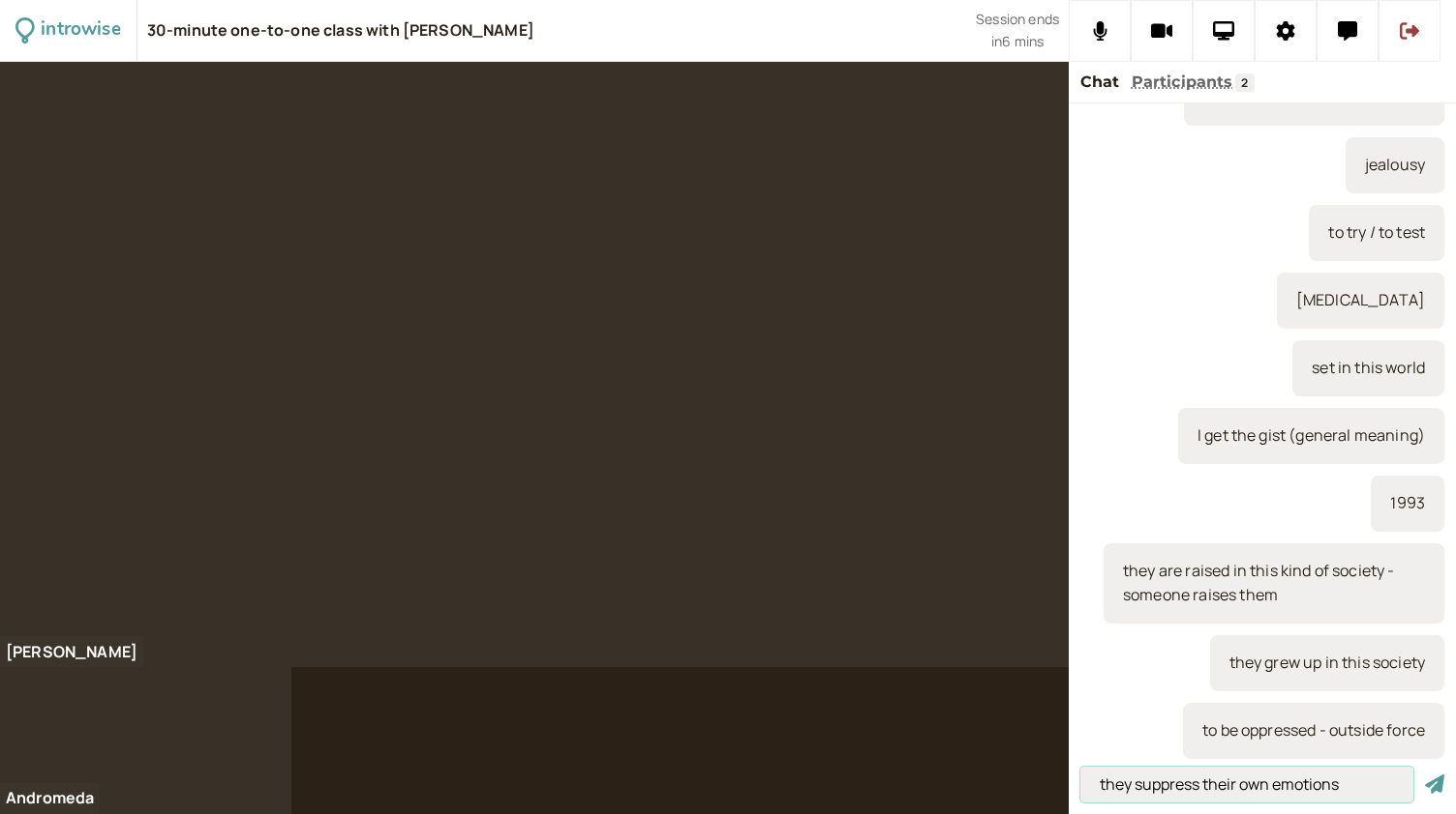
type input "they suppress their own emotions"
click at [1425, 775] on button "submit" at bounding box center [1434, 785] width 19 height 20
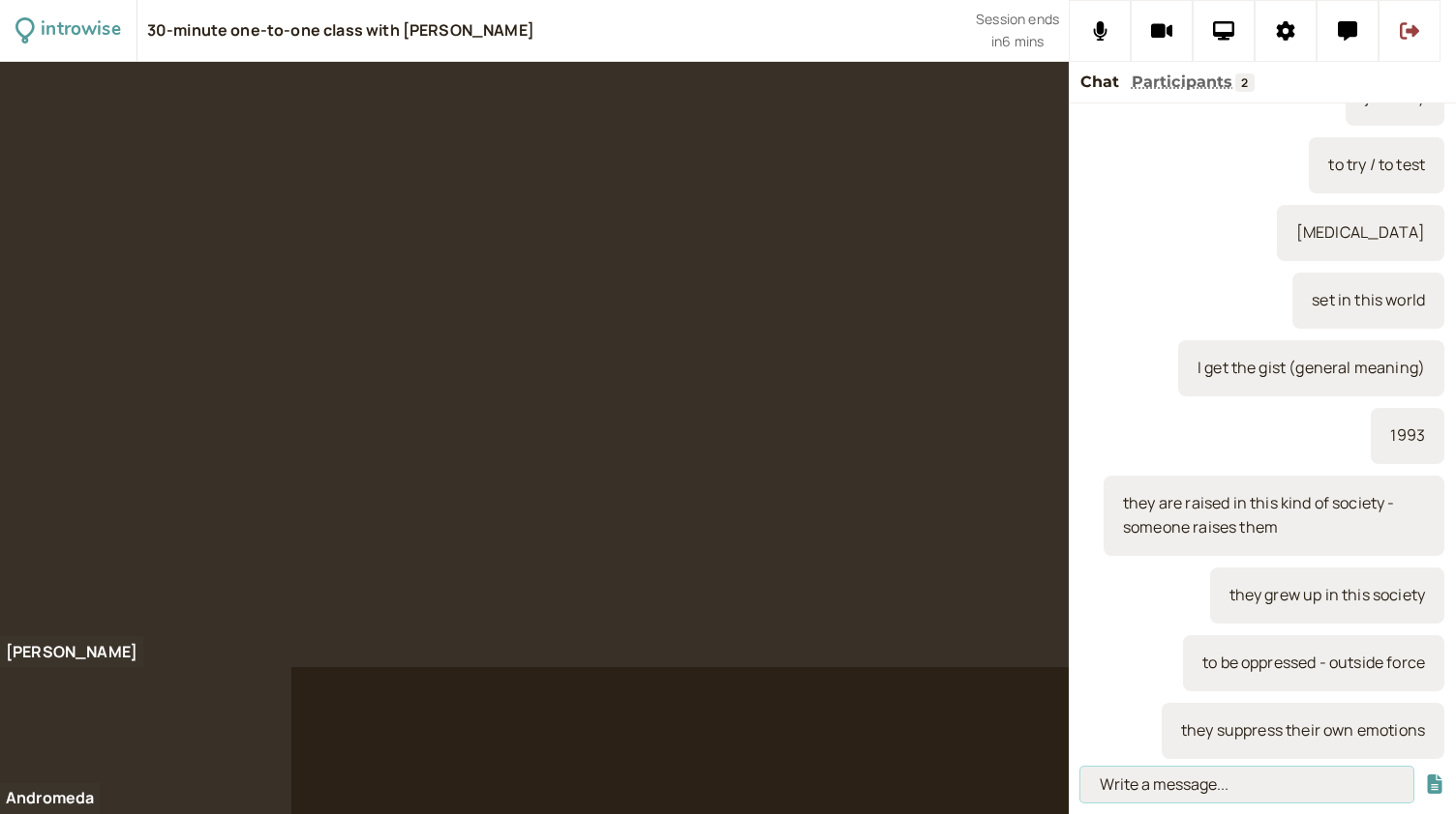
paste input "That moment when vocab"
type input "That moment when vocab"
drag, startPoint x: 1302, startPoint y: 784, endPoint x: 1099, endPoint y: 792, distance: 203.2
click at [1099, 792] on input "That moment when vocab" at bounding box center [1246, 785] width 333 height 36
type input "without [MEDICAL_DATA]"
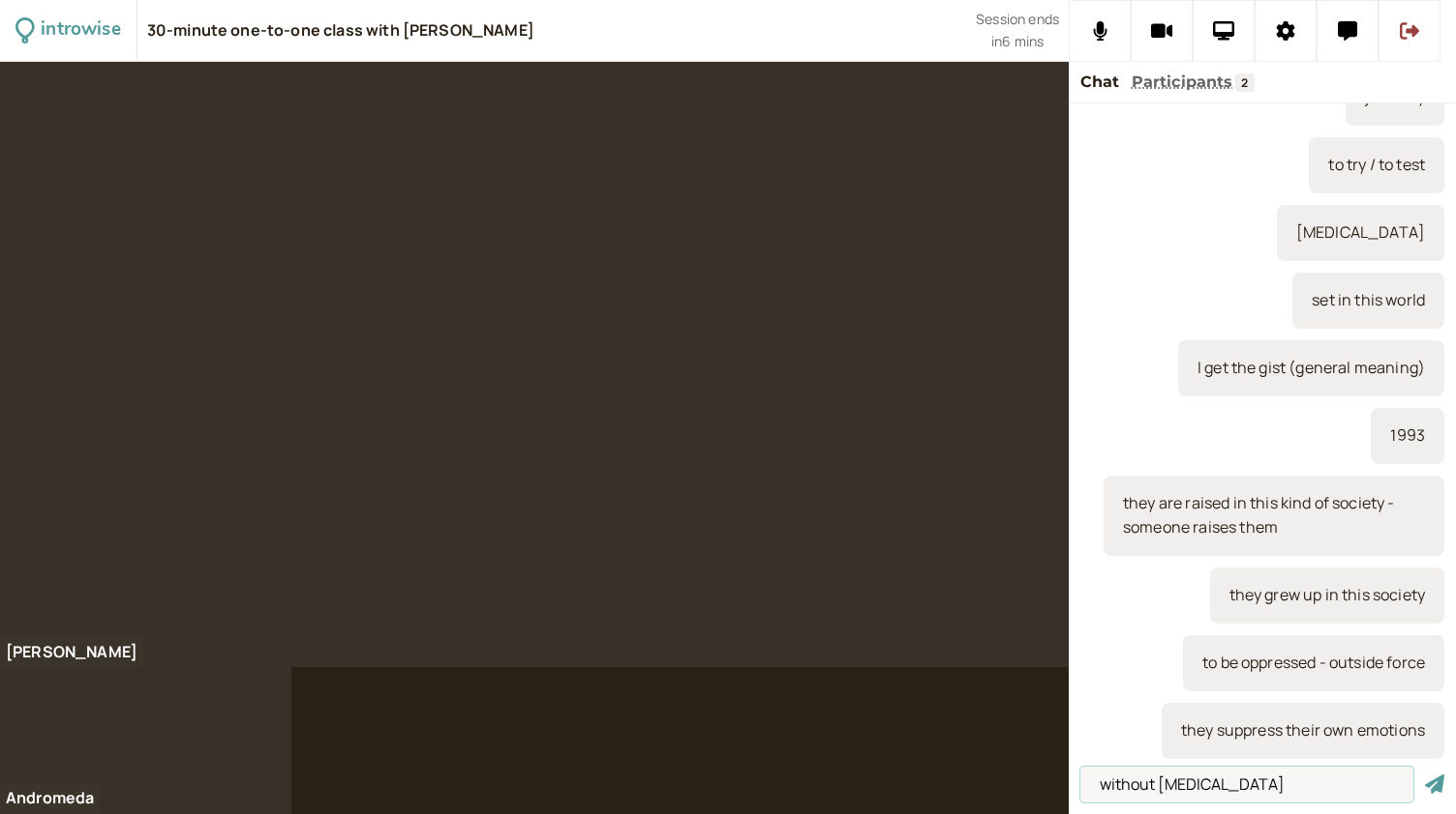
click at [1425, 775] on button "submit" at bounding box center [1434, 785] width 19 height 20
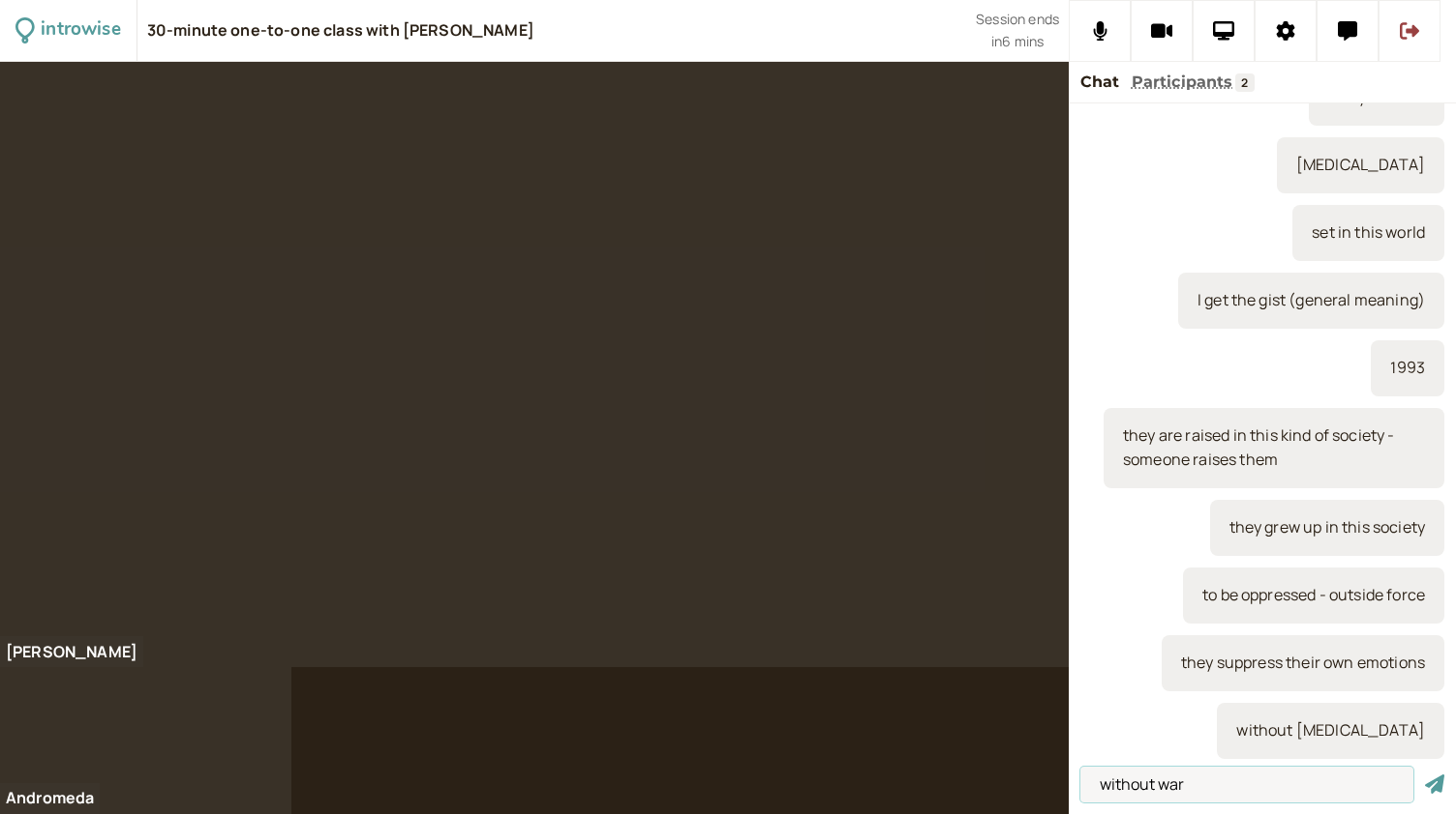
type input "without war"
click at [1425, 775] on button "submit" at bounding box center [1434, 785] width 19 height 20
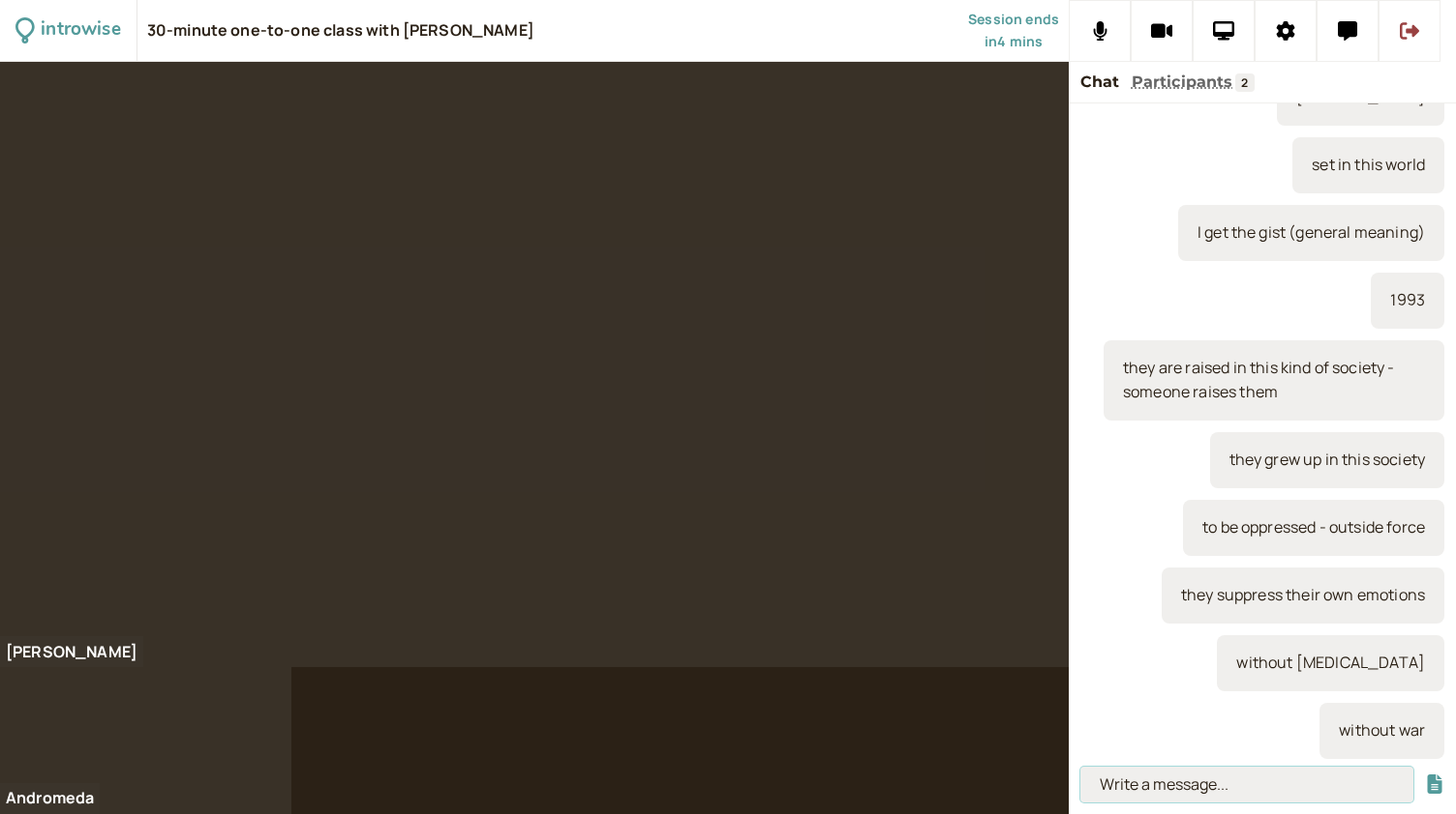
paste input "“Can I take this chair?” “Sure, go for it.”"
type input "“Can I take this chair?” “Sure, go for it.”"
click at [1425, 775] on button "submit" at bounding box center [1434, 785] width 19 height 20
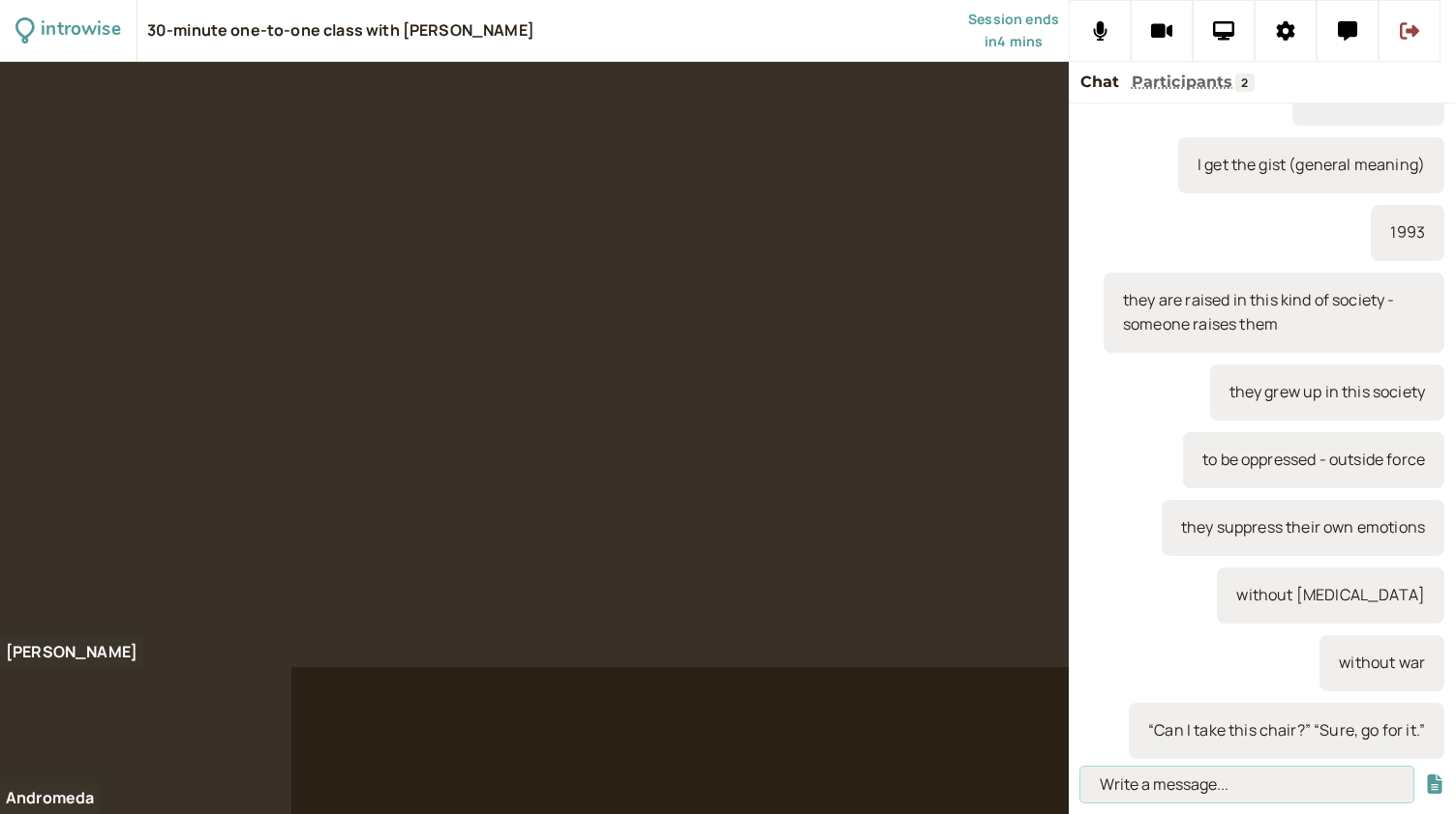
paste input "Go for it - to grant permission."
type input "Go for it - to grant permission."
click at [1425, 775] on button "submit" at bounding box center [1434, 785] width 19 height 20
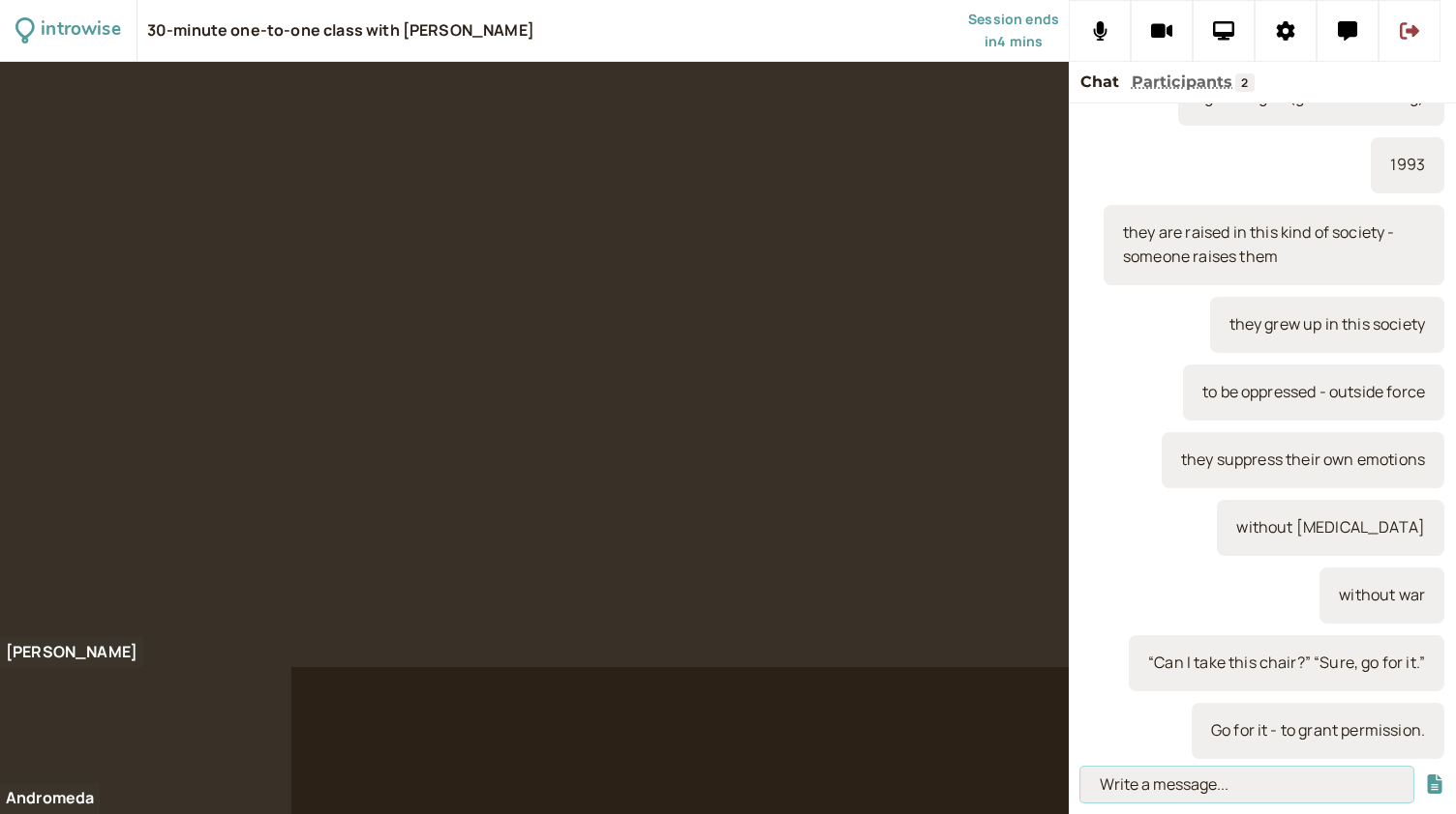
click at [1156, 784] on input at bounding box center [1246, 785] width 333 height 36
paste input "“Help yourself to food, everyone. It’s all prepared.”"
type input "“Help yourself to food, everyone. It’s all prepared.”"
click at [1425, 775] on button "submit" at bounding box center [1434, 785] width 19 height 20
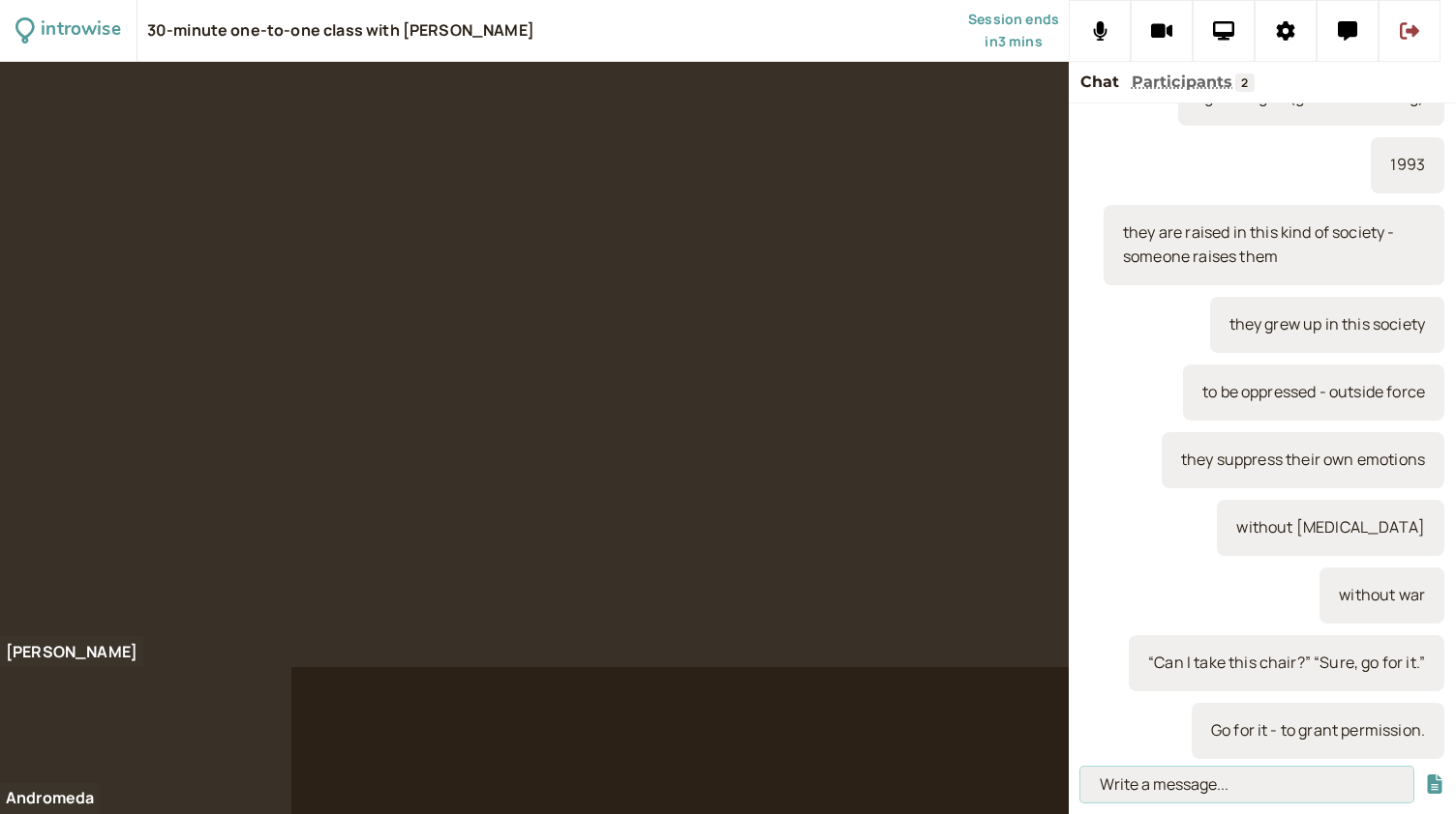
scroll to position [0, 0]
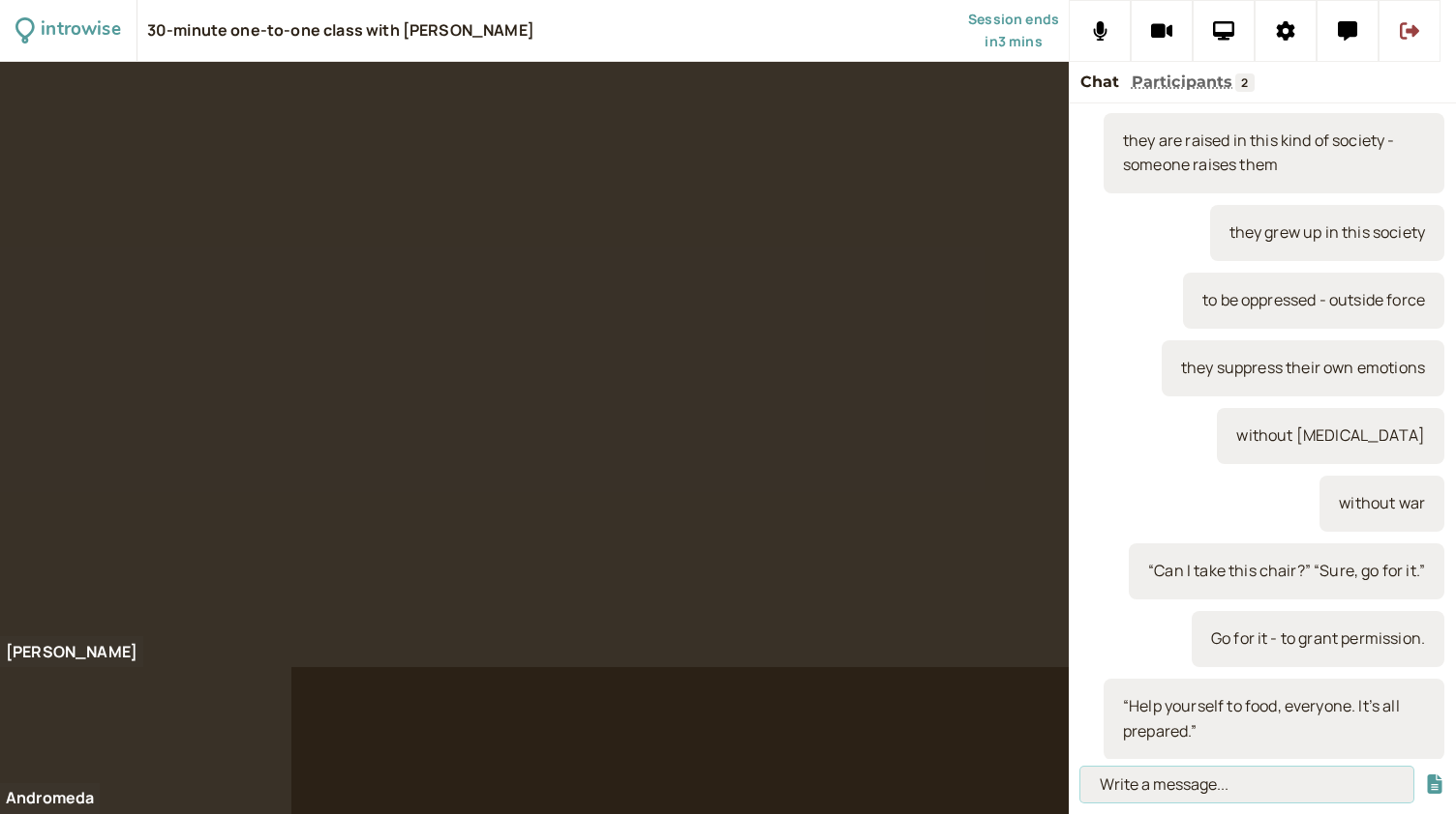
click at [1236, 782] on input at bounding box center [1246, 785] width 333 height 36
paste input "Help yourself – serve yourself"
type input "Help yourself – serve yourself"
click at [1425, 775] on button "submit" at bounding box center [1434, 785] width 19 height 20
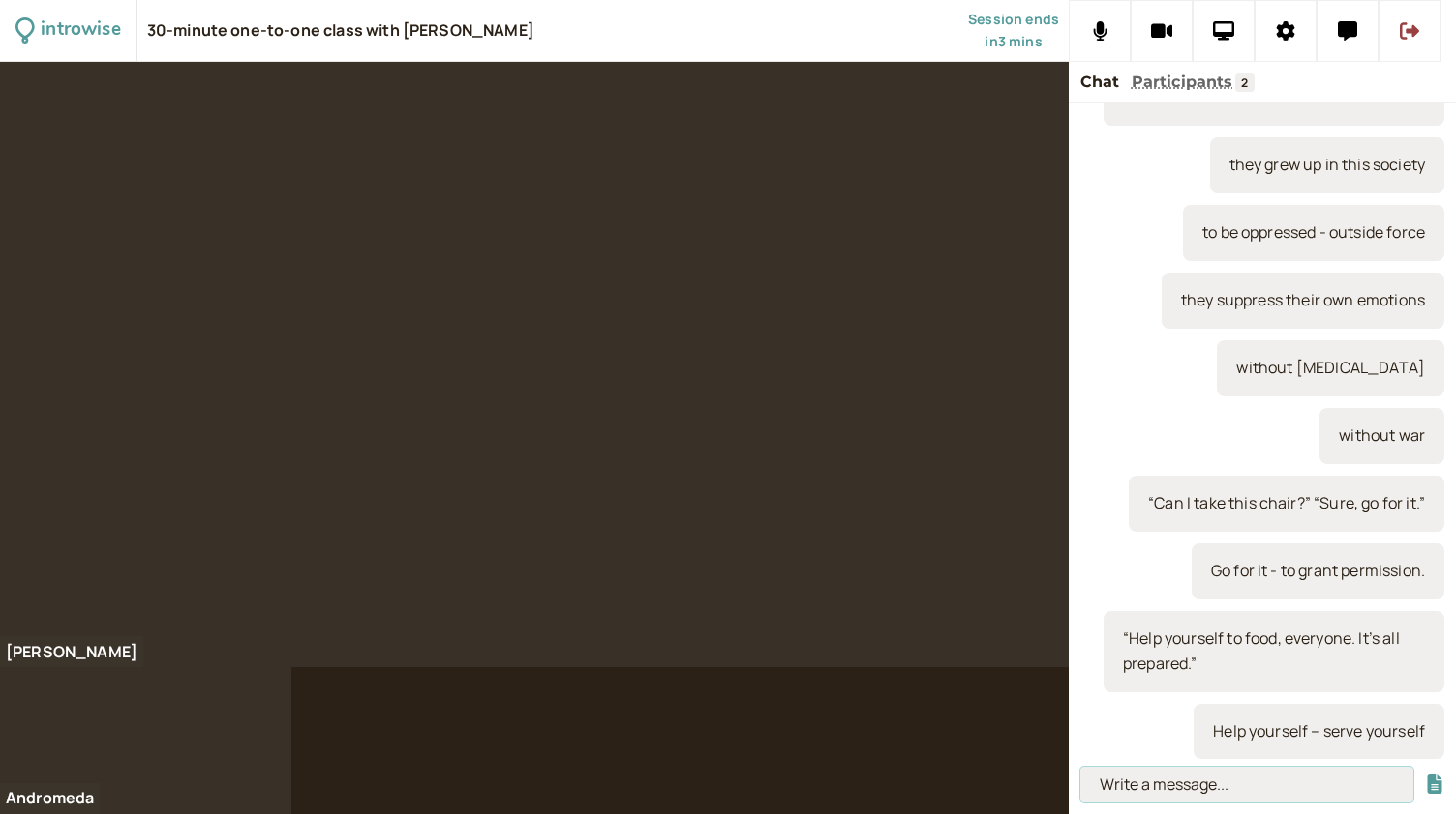
click at [1190, 779] on input at bounding box center [1246, 785] width 333 height 36
paste input "“Don’t worry, I’ll get the coffees, they’re on me.”"
click at [1394, 784] on input "“Don’t worry, I’ll get the coffees, they’re on me.”" at bounding box center [1246, 785] width 333 height 36
type input "“Don’t worry, I’ll get the coffees, they’re on me.”"
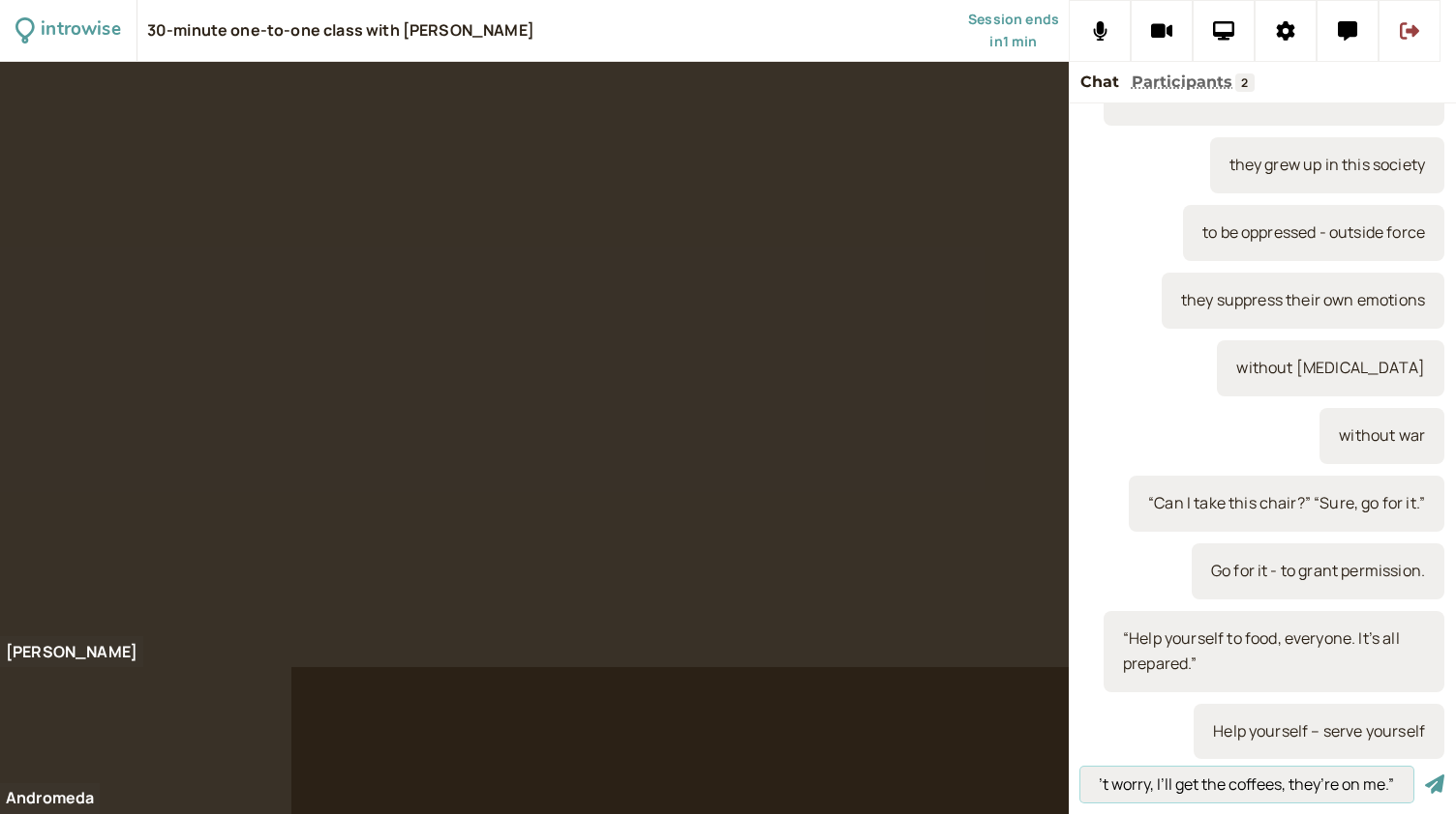
click at [1425, 775] on button "submit" at bounding box center [1434, 785] width 19 height 20
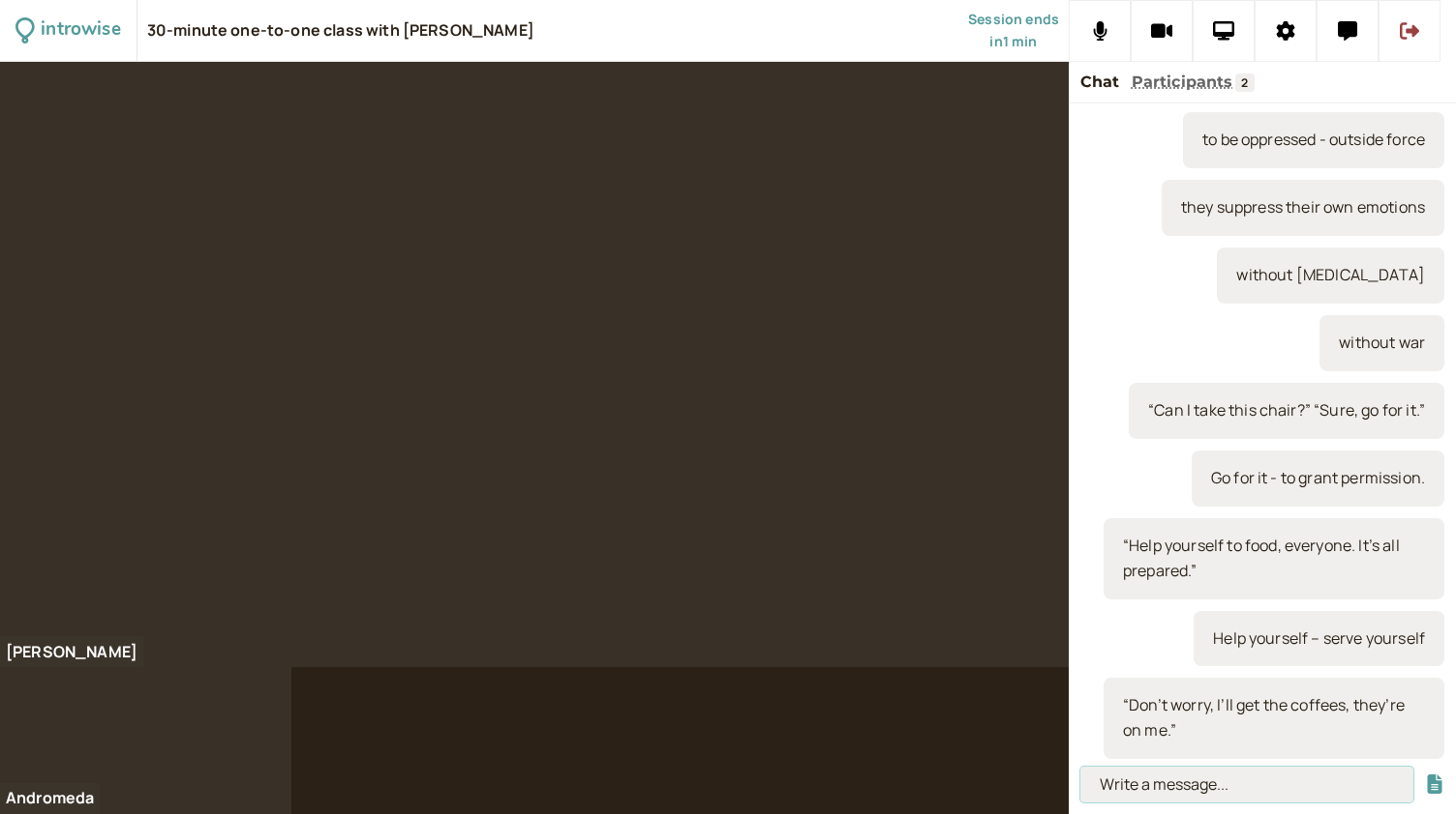
click at [1151, 784] on input at bounding box center [1246, 785] width 333 height 36
paste input "To be on me – a casual way to say that you will pay for something small like so…"
type input "To be on me – a casual way to say that you will pay for something small like so…"
click at [1425, 775] on button "submit" at bounding box center [1434, 785] width 19 height 20
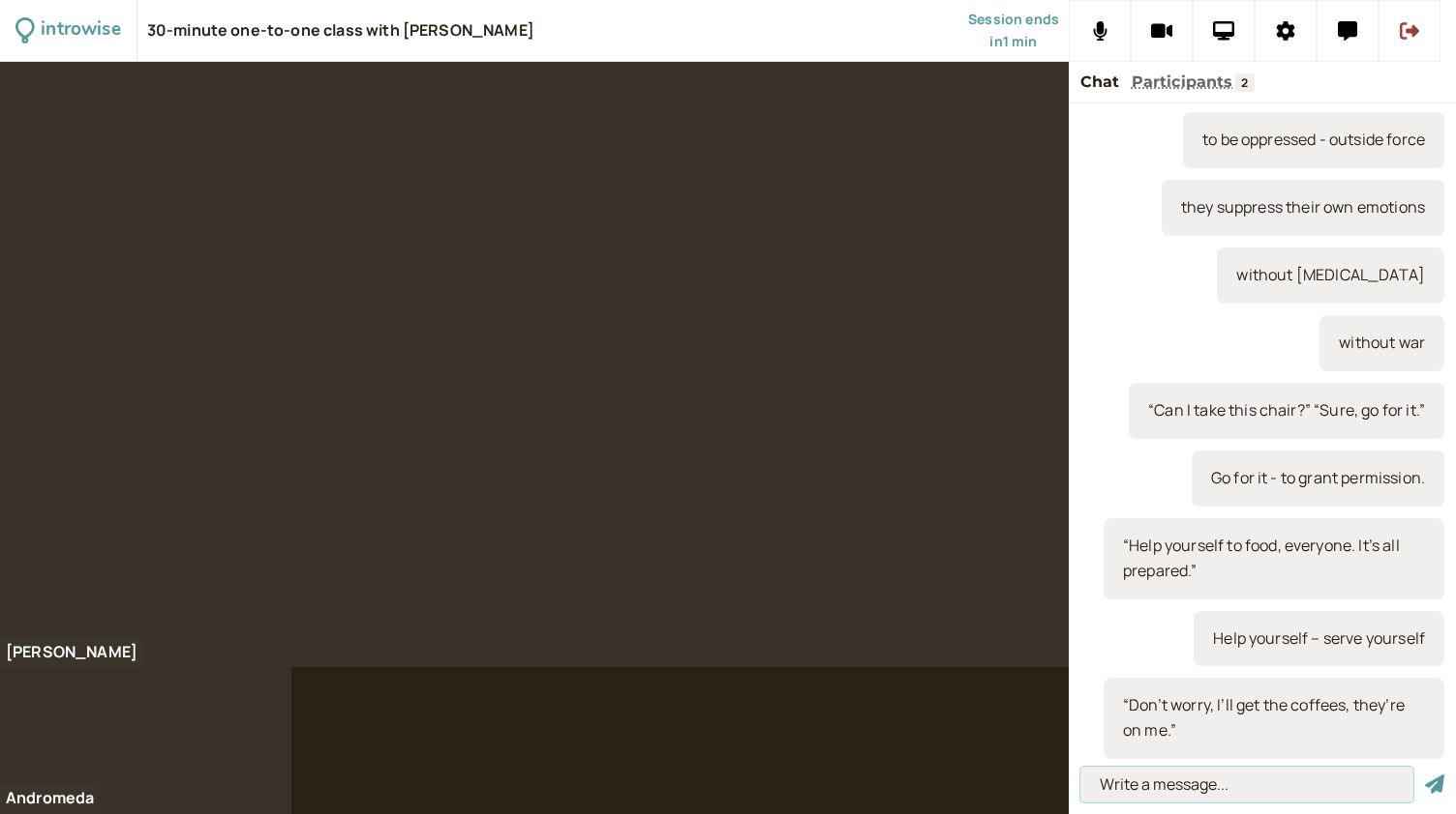
scroll to position [0, 0]
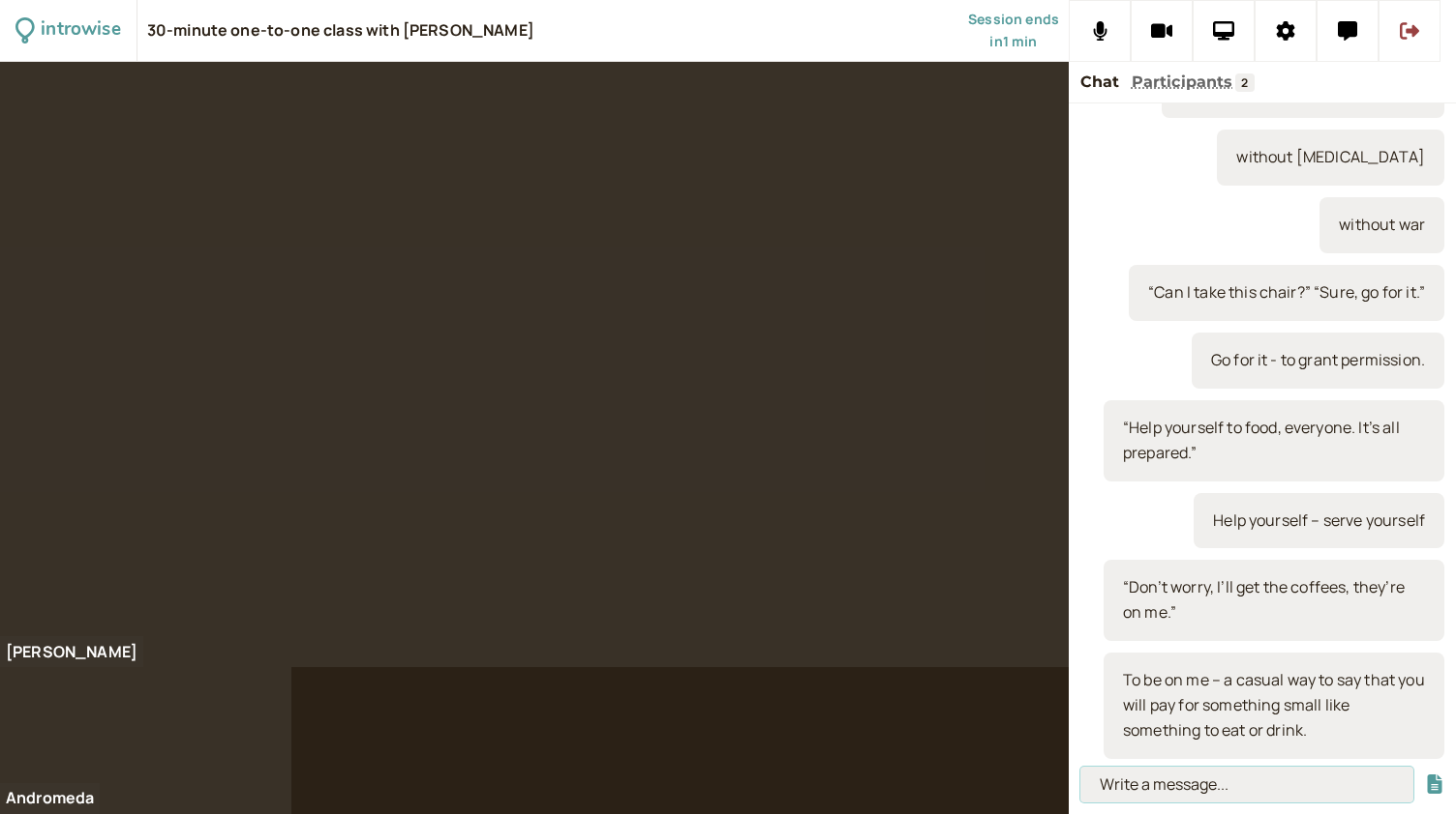
click at [1164, 794] on input at bounding box center [1246, 785] width 333 height 36
paste input "“I’ll get the cinema tickets. My treat.”"
type input "“I’ll get the cinema tickets. My treat.”"
click at [1425, 775] on button "submit" at bounding box center [1434, 785] width 19 height 20
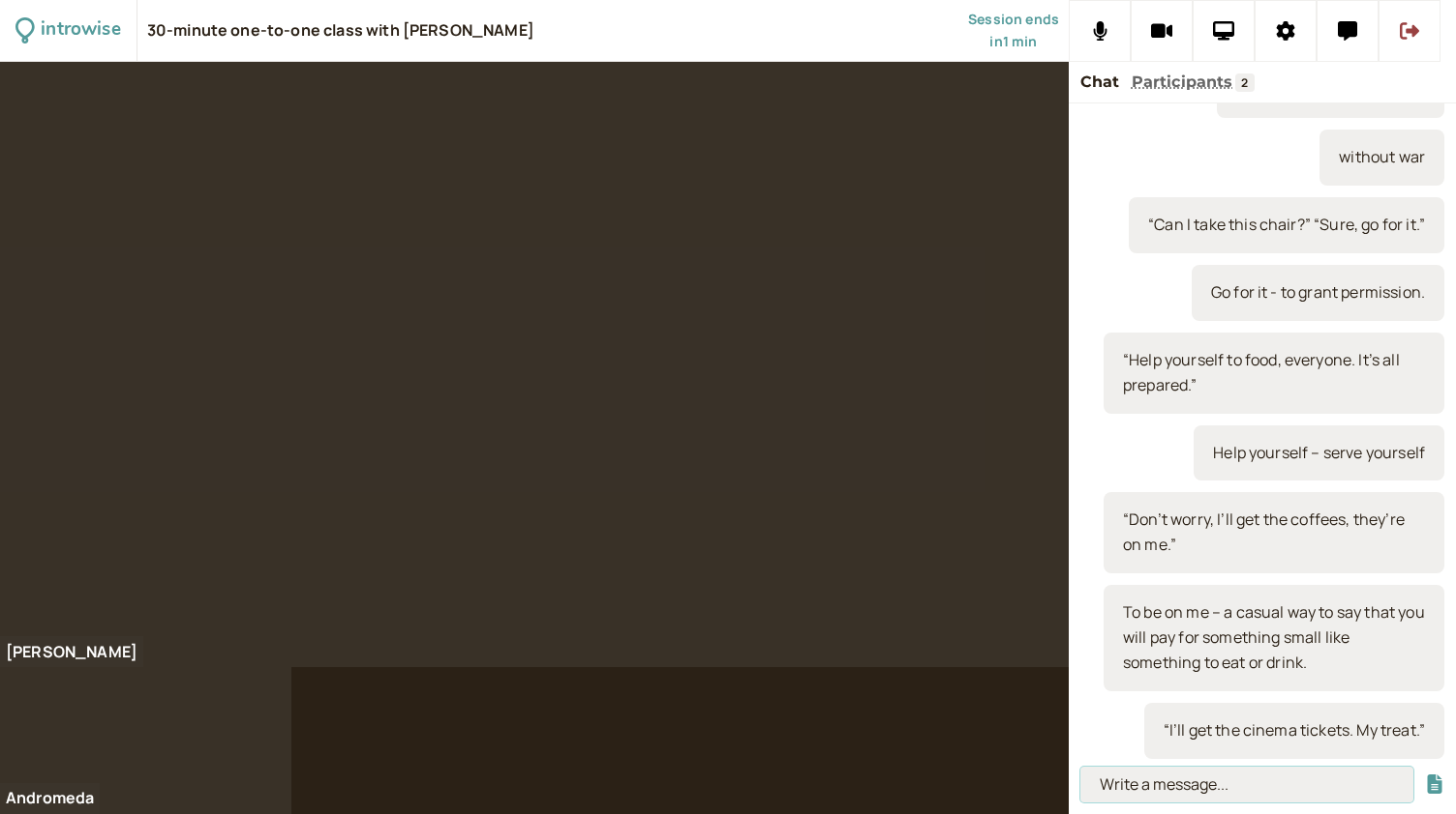
click at [1154, 801] on input at bounding box center [1246, 785] width 333 height 36
paste input "To pop into – to enter a shop, house or commercial space to get something."
type input "To pop into – to enter a shop, house or commercial space to get something."
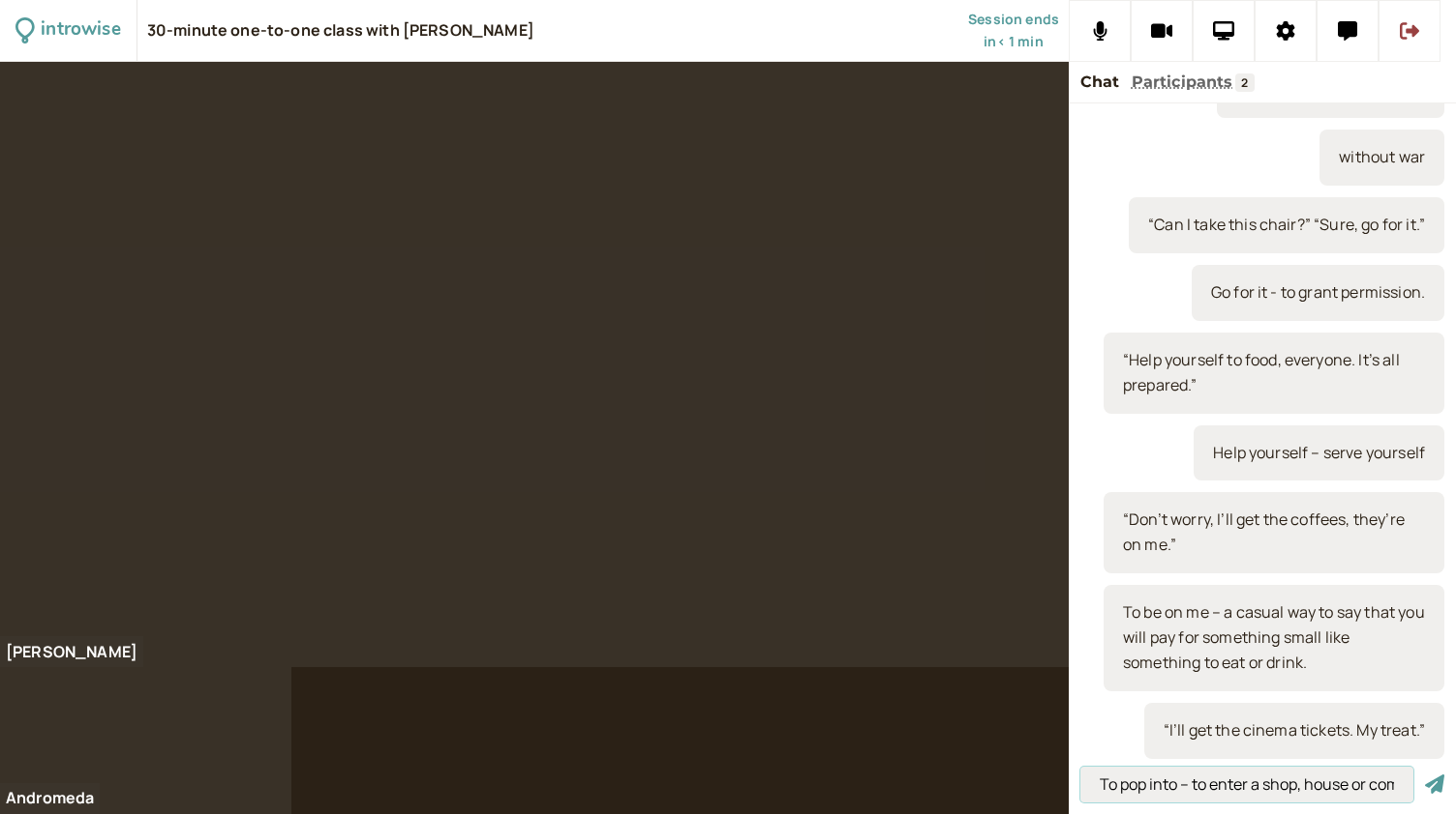
click at [1339, 796] on input "To pop into – to enter a shop, house or commercial space to get something." at bounding box center [1246, 785] width 333 height 36
click at [1425, 775] on button "submit" at bounding box center [1434, 785] width 19 height 20
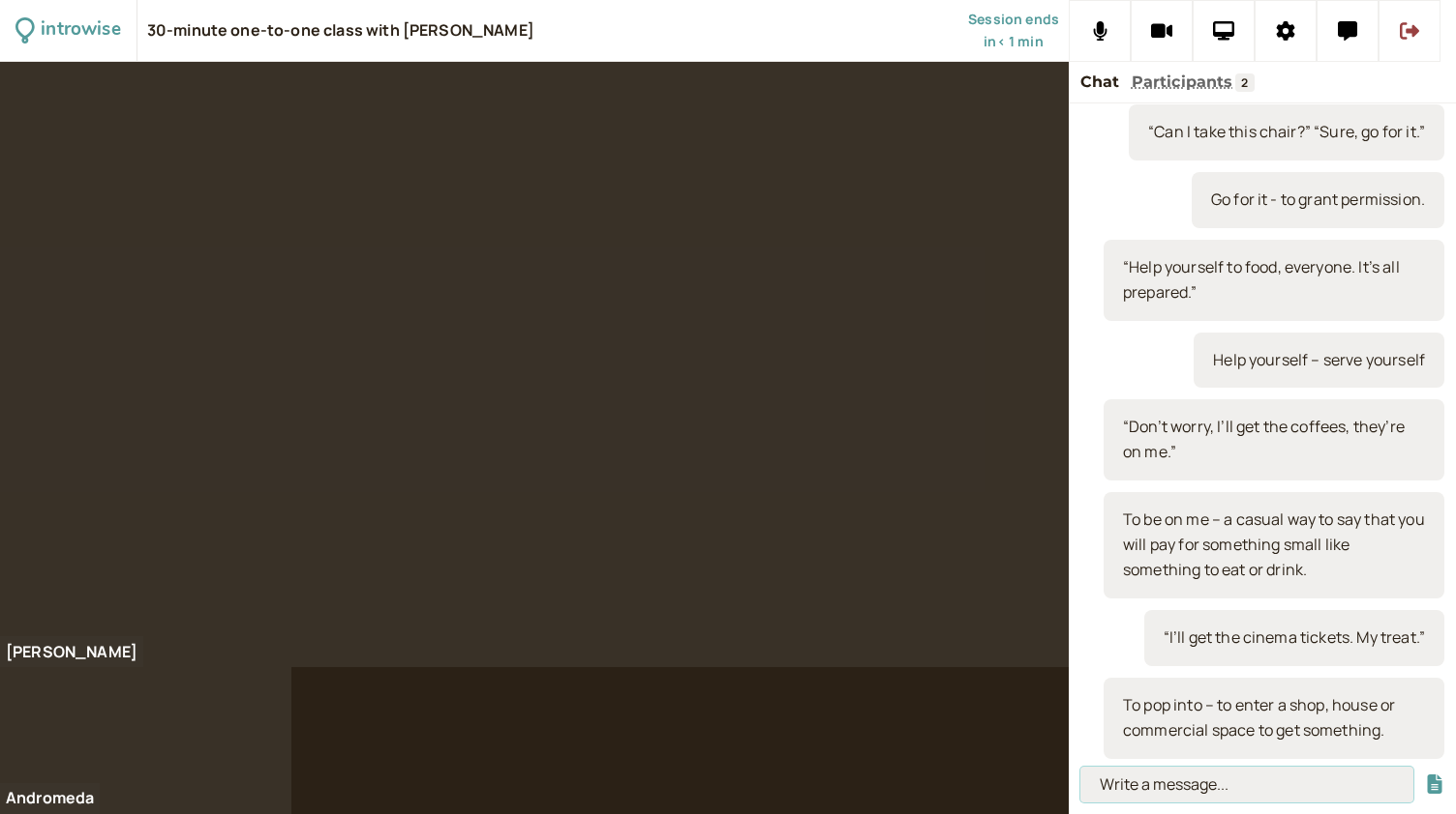
paste input "“I just need to pop into the supermarket to buy some bread.”"
type input "“I just need to pop into the supermarket to buy some bread.”"
click at [1425, 775] on button "submit" at bounding box center [1434, 785] width 19 height 20
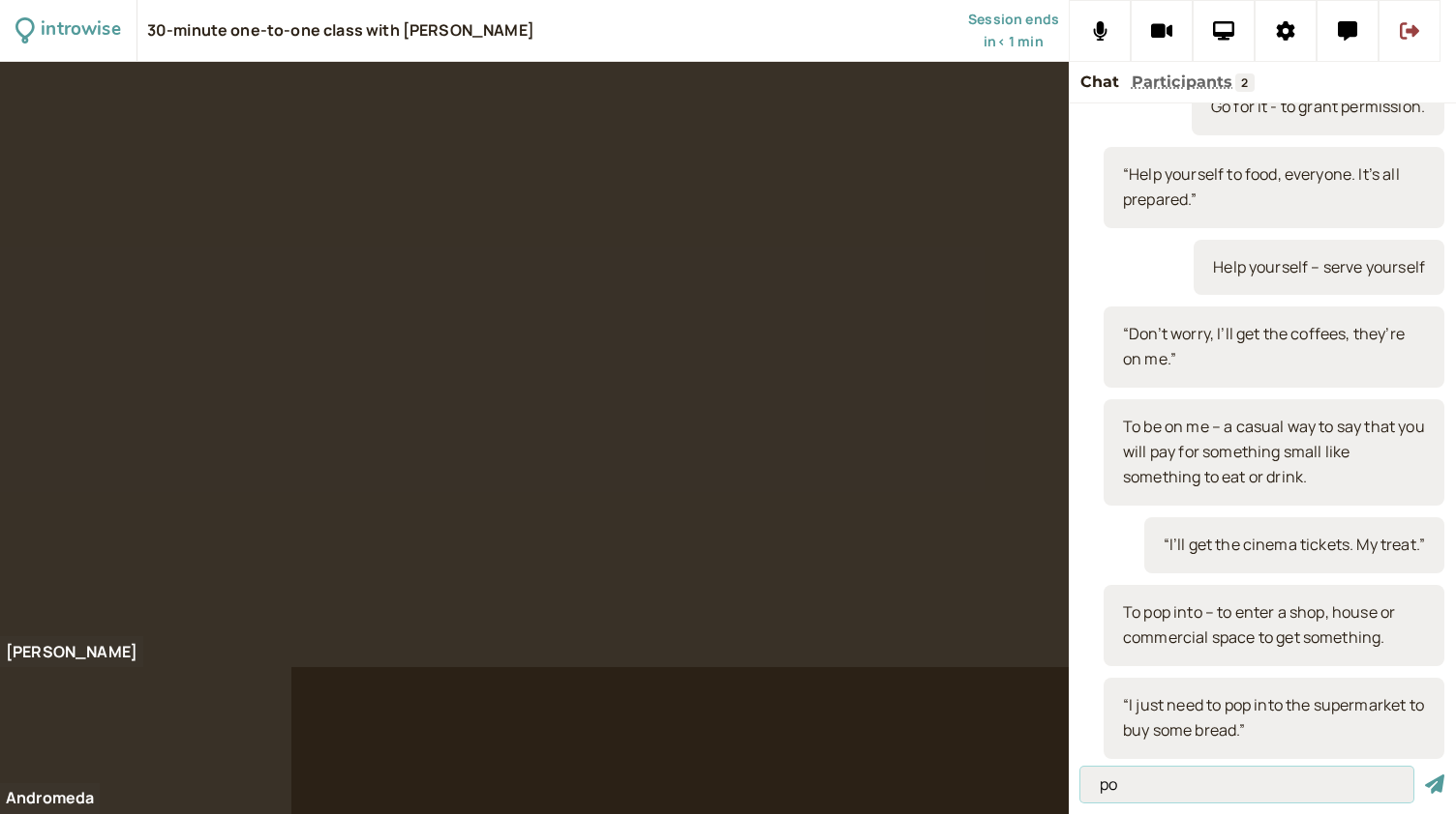
type input "p"
click at [1193, 788] on input at bounding box center [1246, 785] width 333 height 36
paste input "‘To pop out,’ means to leave your house or another space for a spontaneous erra…"
type input "‘To pop out,’ means to leave your house or another space for a spontaneous erra…"
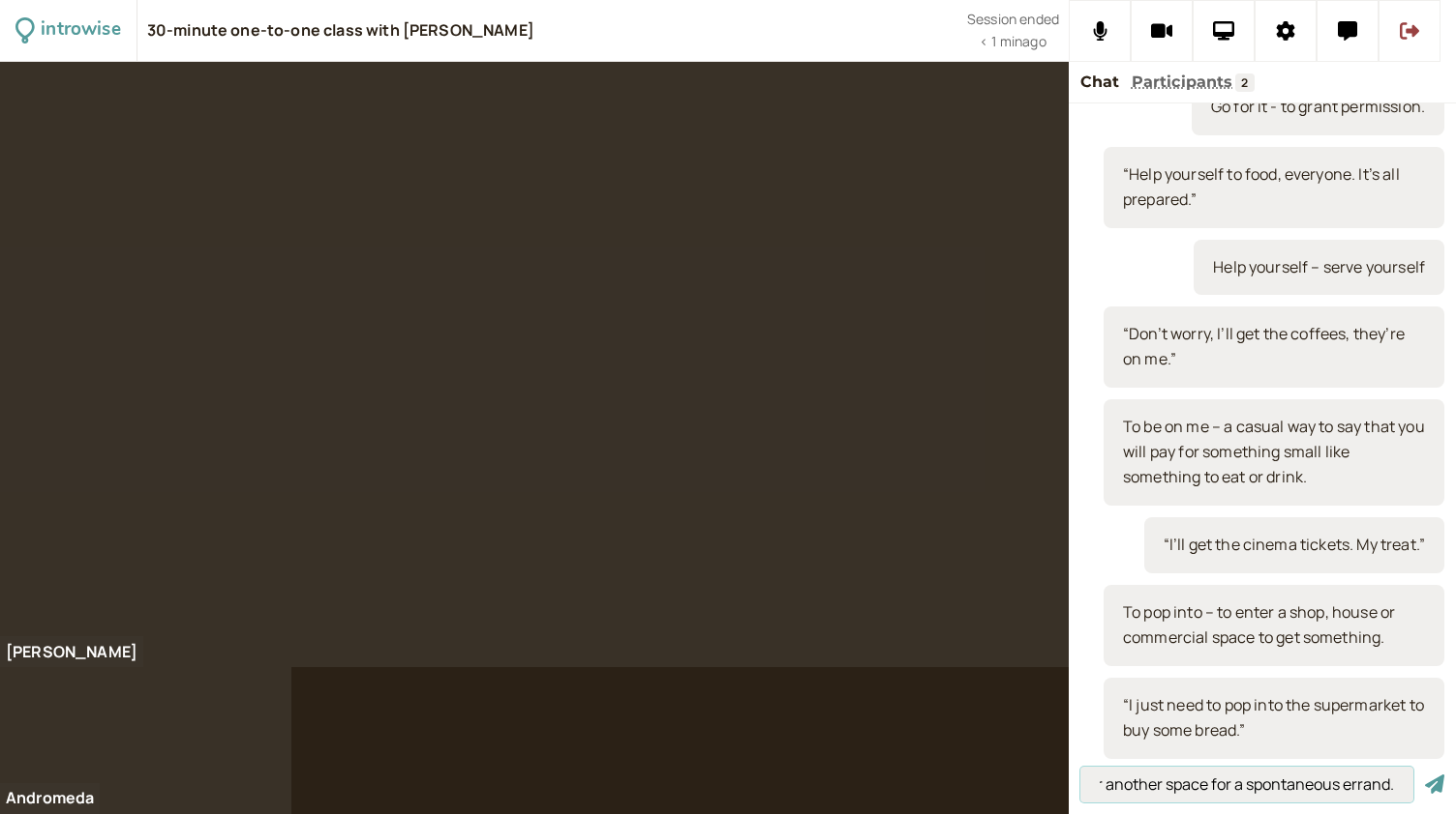
click at [1425, 775] on button "submit" at bounding box center [1434, 785] width 19 height 20
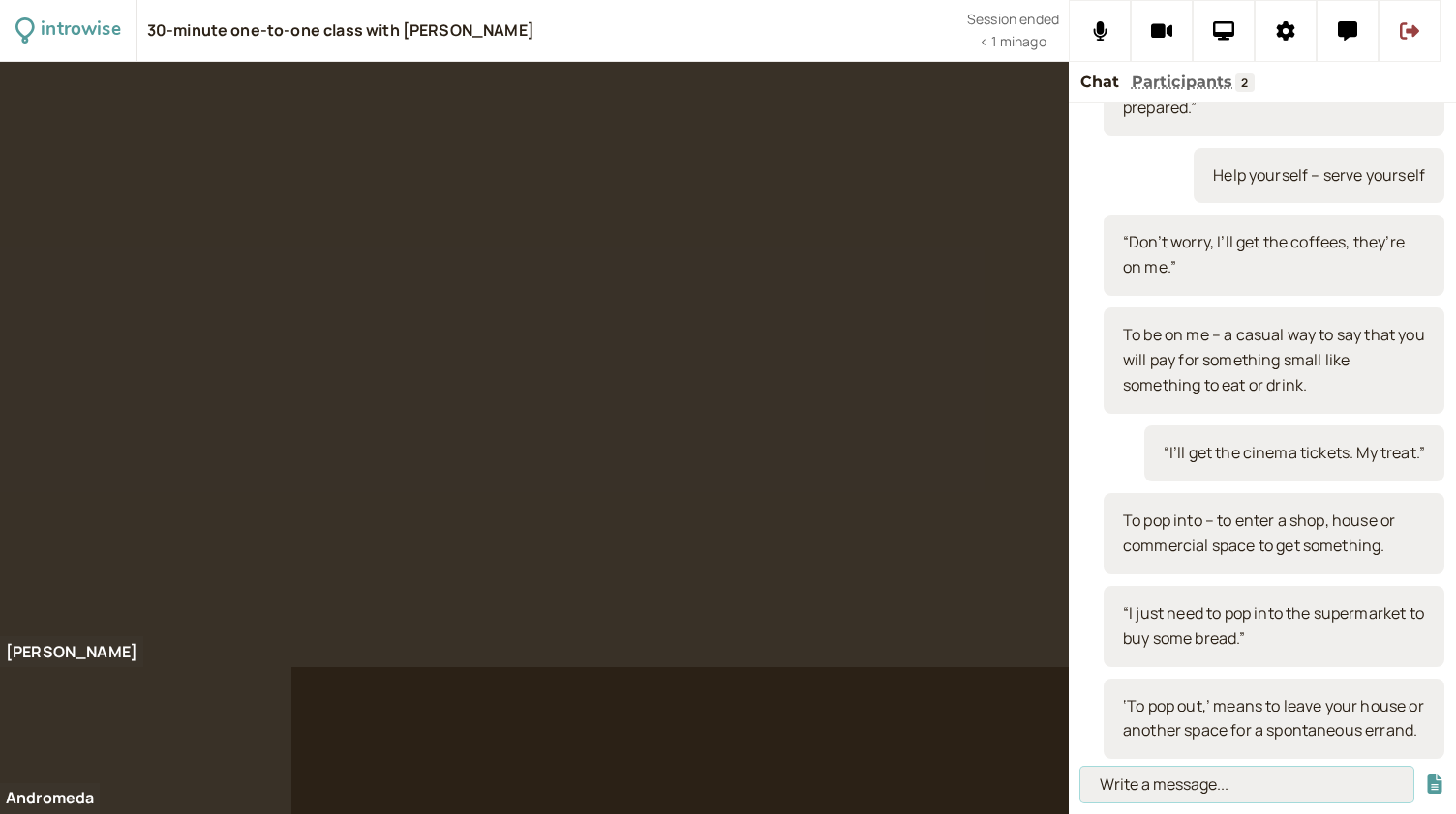
click at [1137, 786] on input at bounding box center [1246, 785] width 333 height 36
paste input "“I am just popping out for a few minutes to talk to [PERSON_NAME].”"
type input "“I am just popping out for a few minutes to talk to [PERSON_NAME].”"
click at [1425, 775] on button "submit" at bounding box center [1434, 785] width 19 height 20
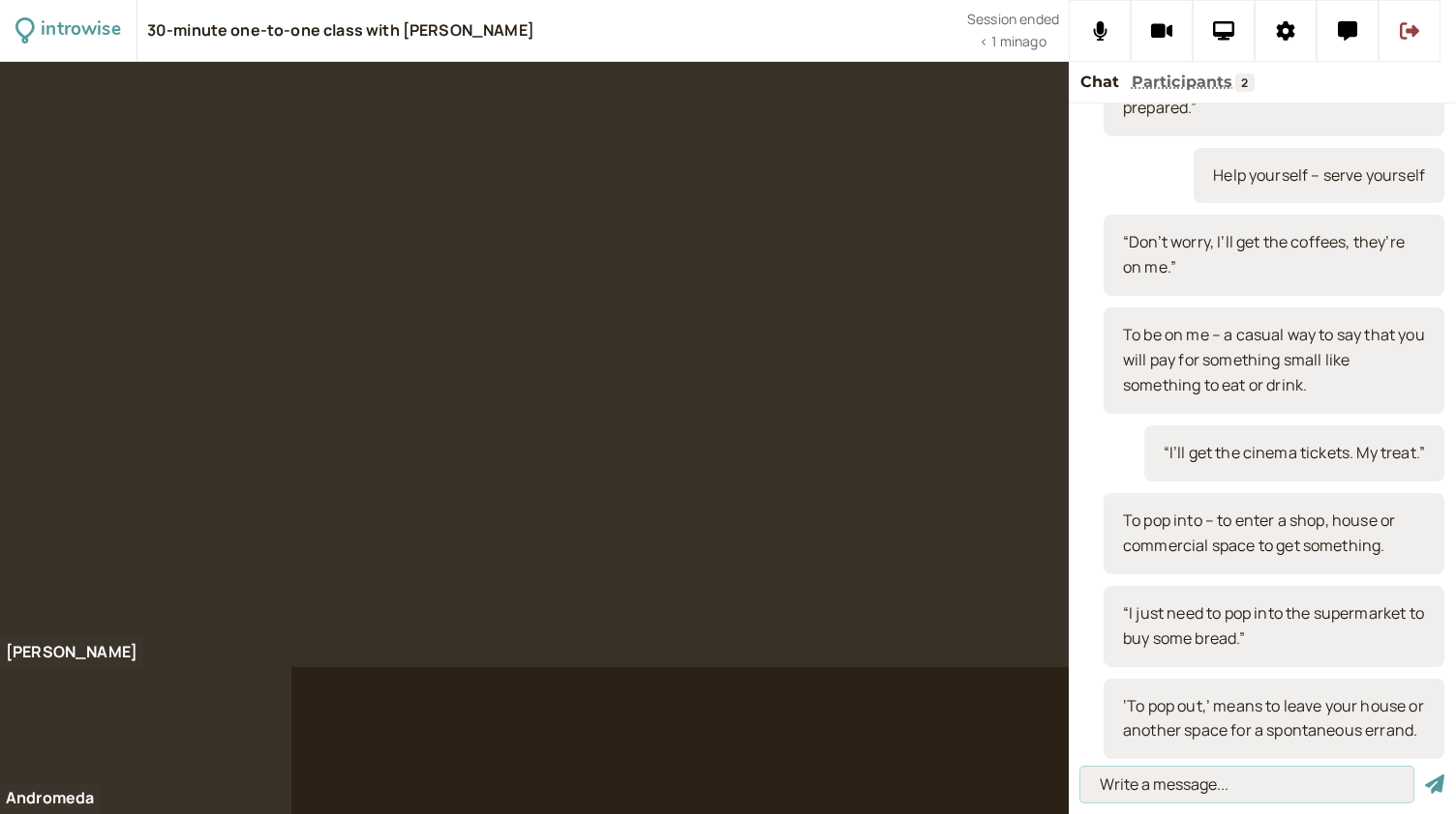
scroll to position [0, 0]
